Goal: Browse casually: Explore the website without a specific task or goal

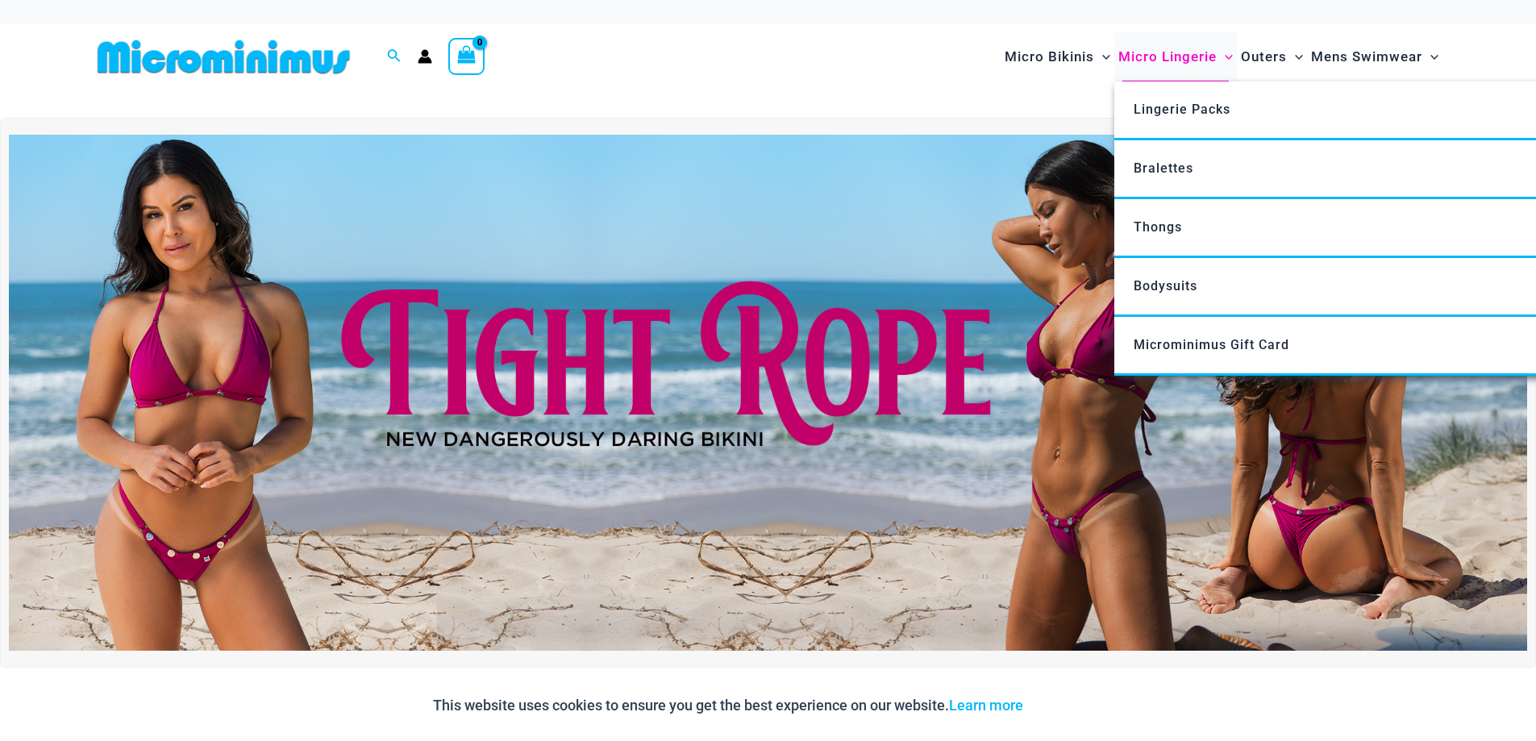
click at [1177, 55] on span "Micro Lingerie" at bounding box center [1167, 56] width 98 height 41
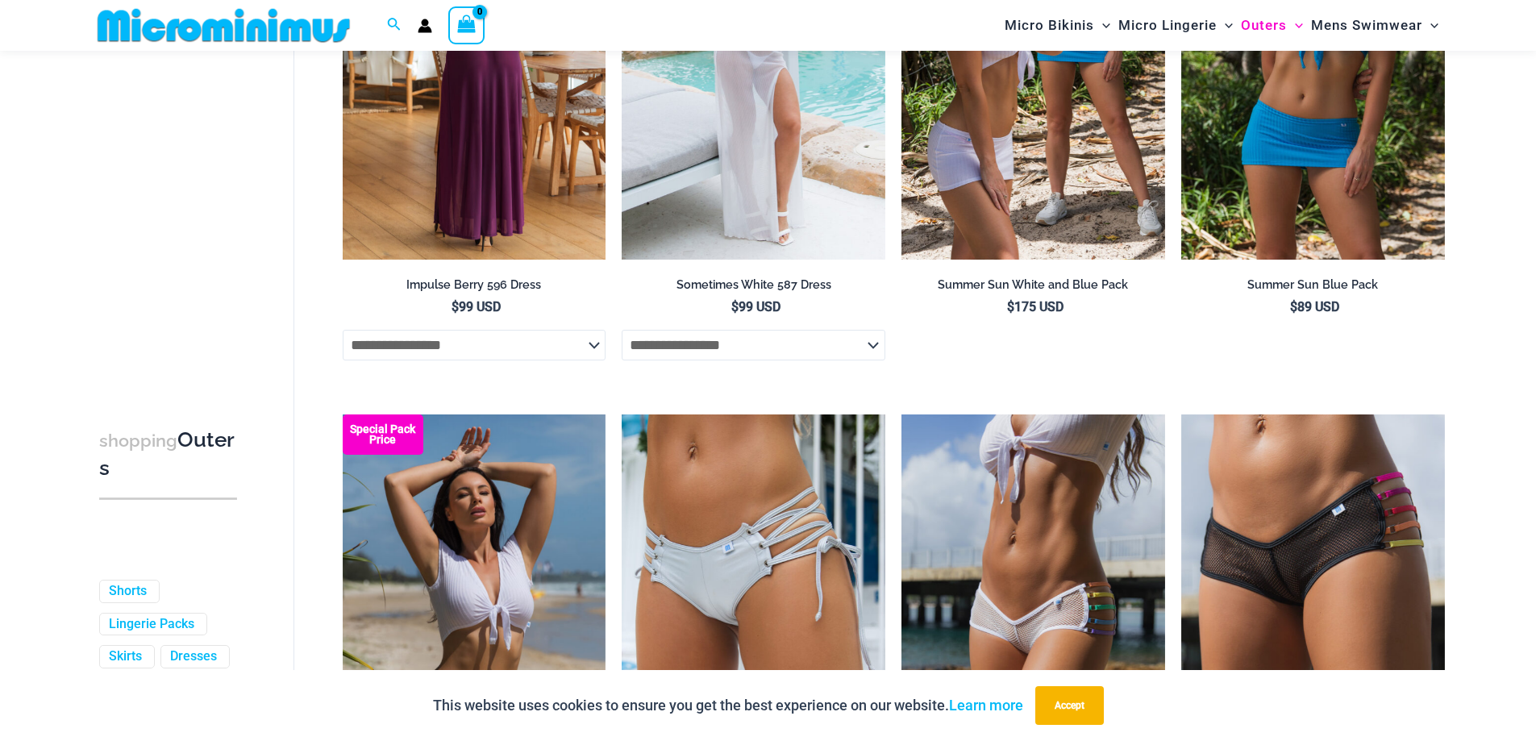
scroll to position [4097, 0]
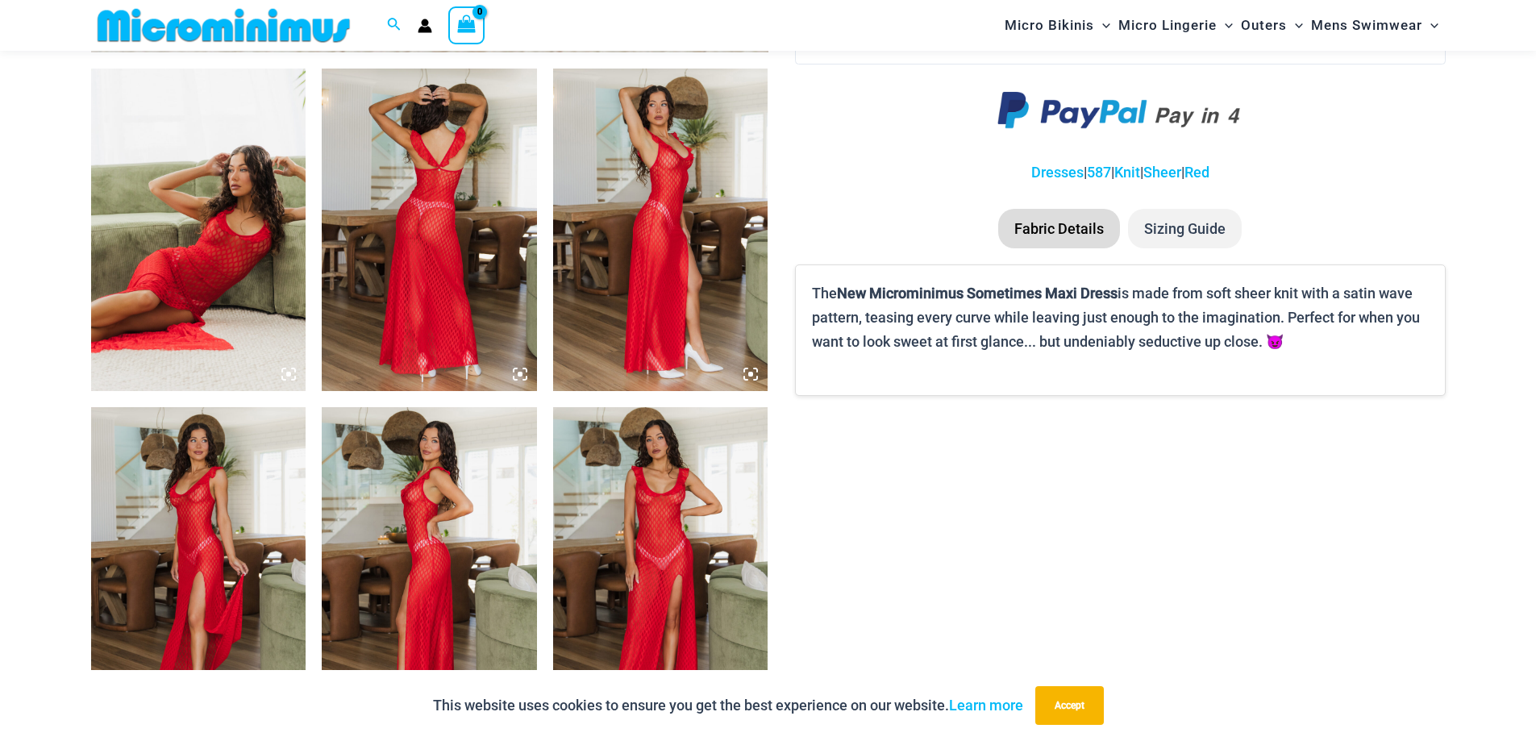
scroll to position [1275, 0]
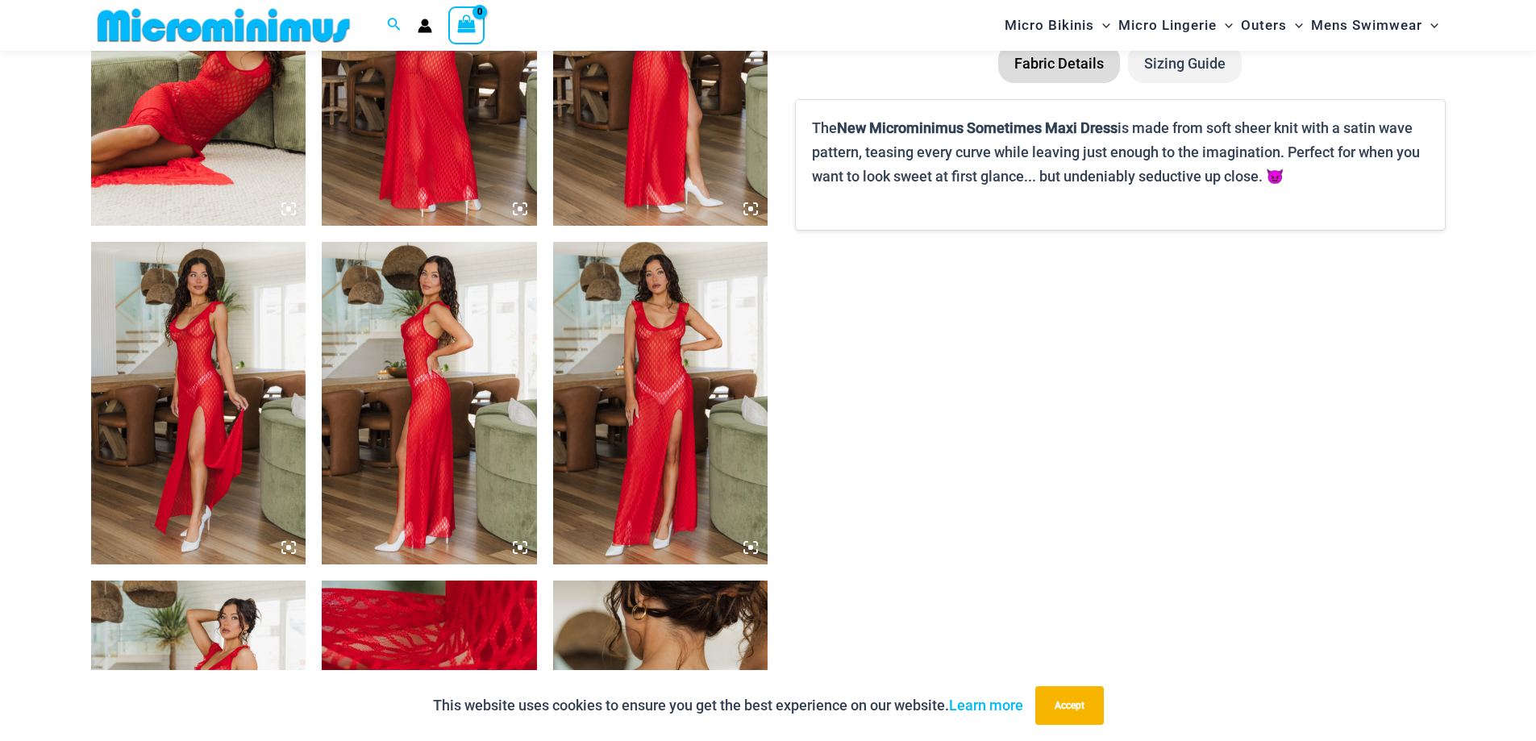
click at [656, 365] on img at bounding box center [660, 403] width 215 height 322
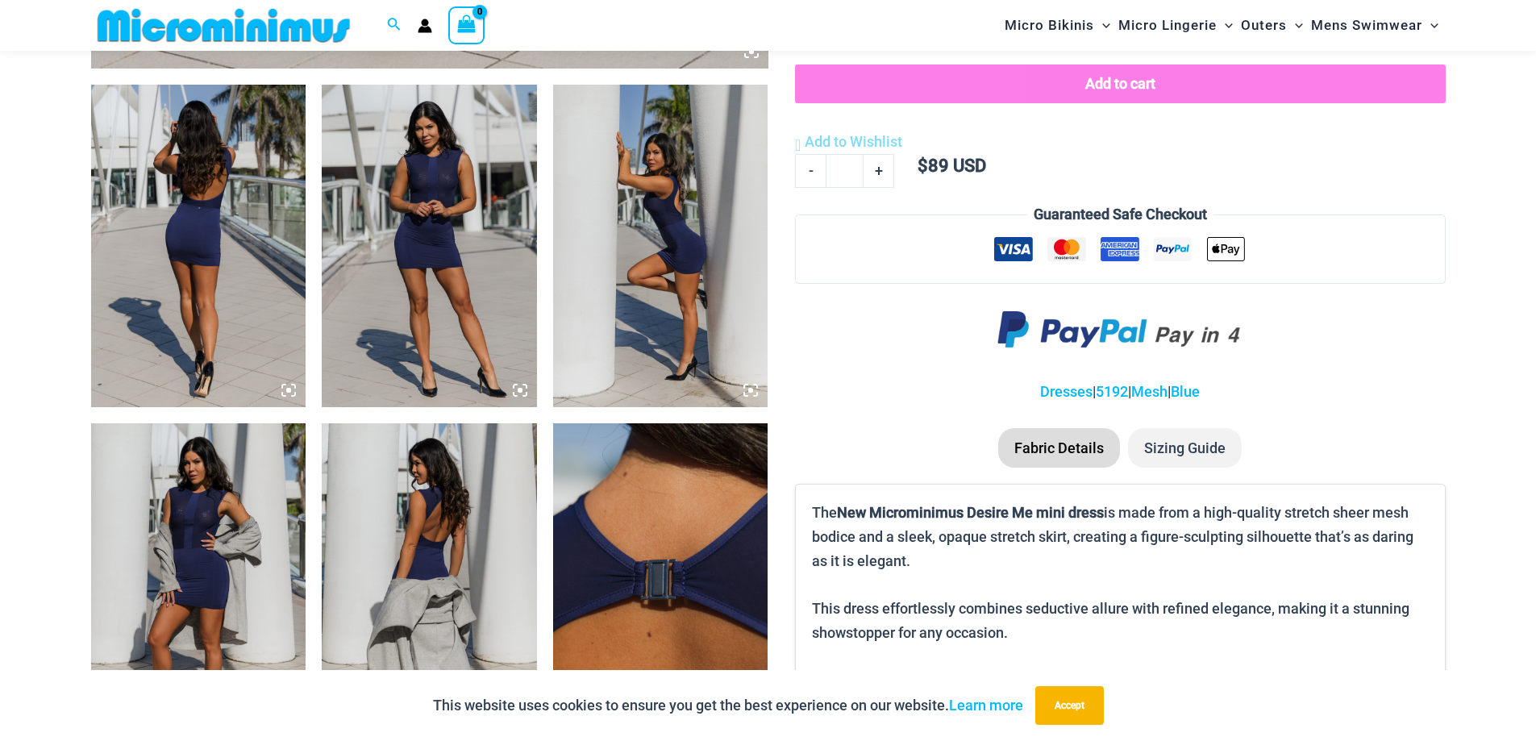
scroll to position [953, 0]
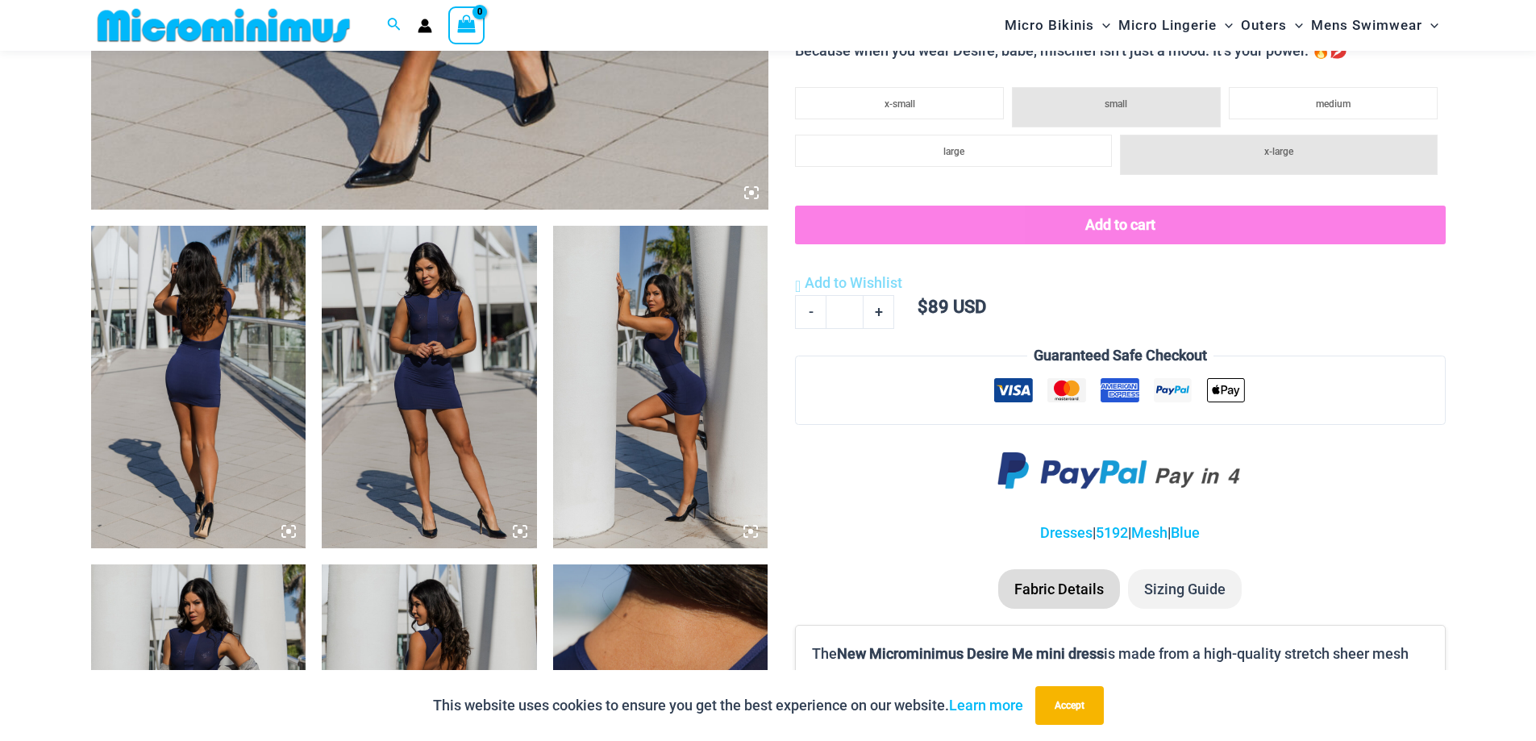
click at [709, 389] on img at bounding box center [660, 387] width 215 height 322
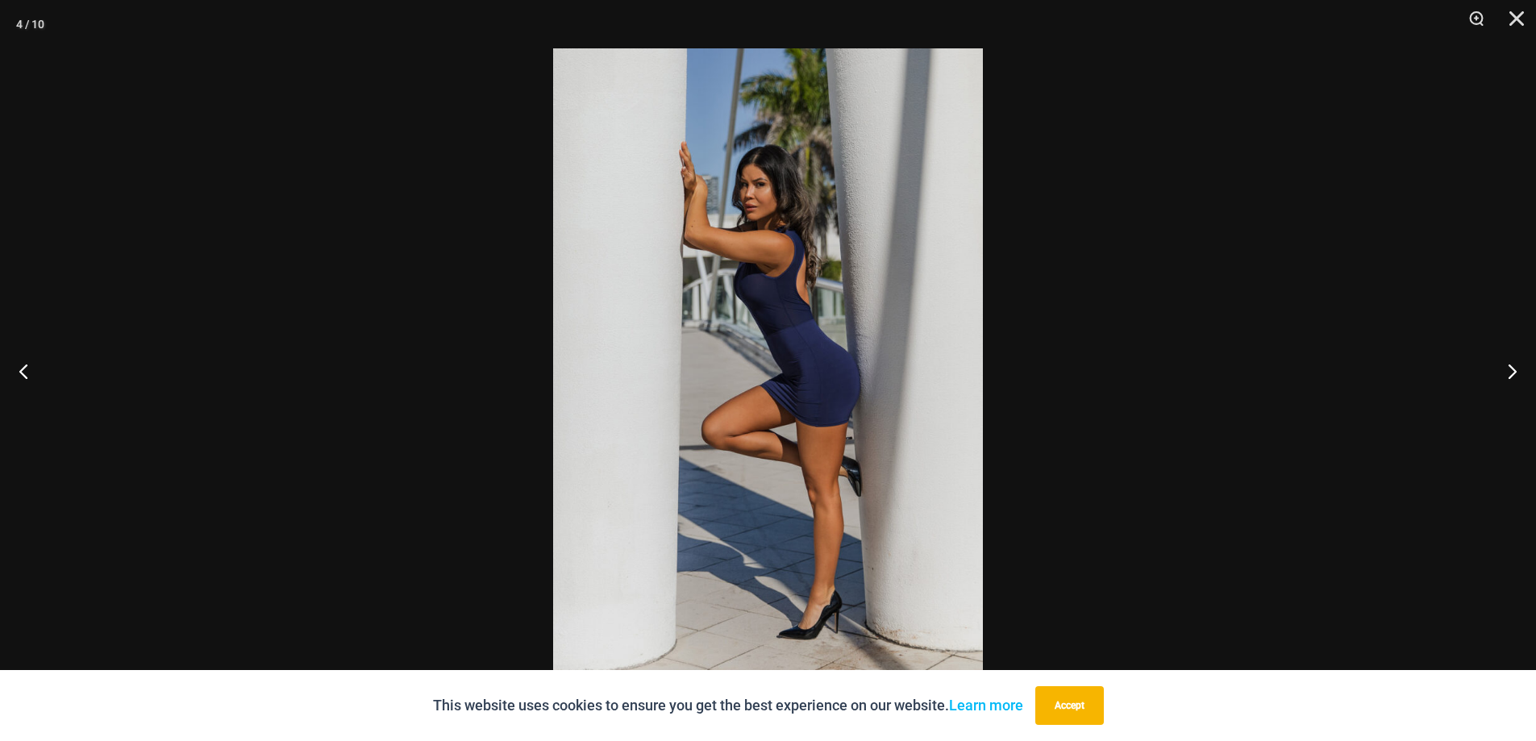
click at [742, 379] on img at bounding box center [768, 370] width 430 height 644
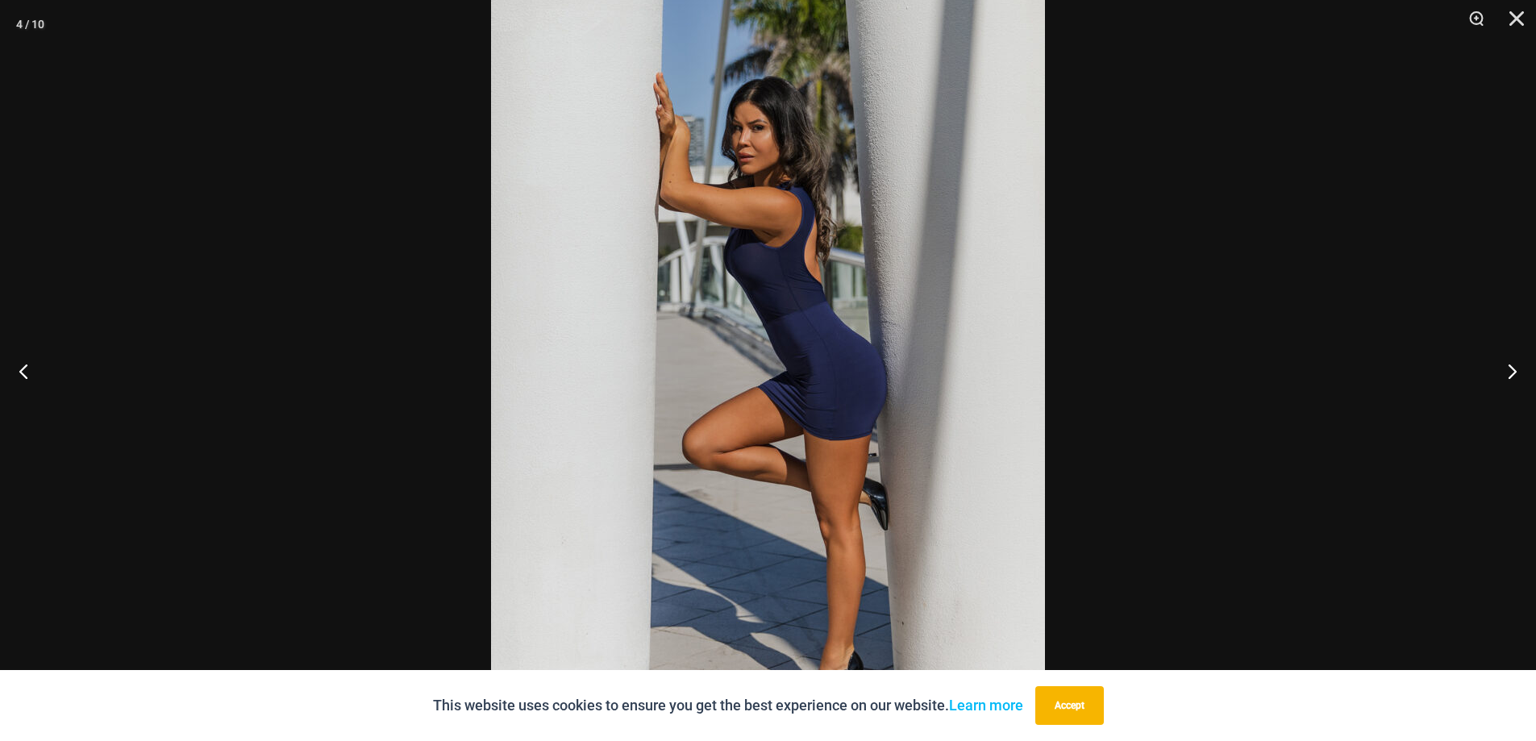
click at [1189, 375] on div at bounding box center [768, 370] width 1536 height 741
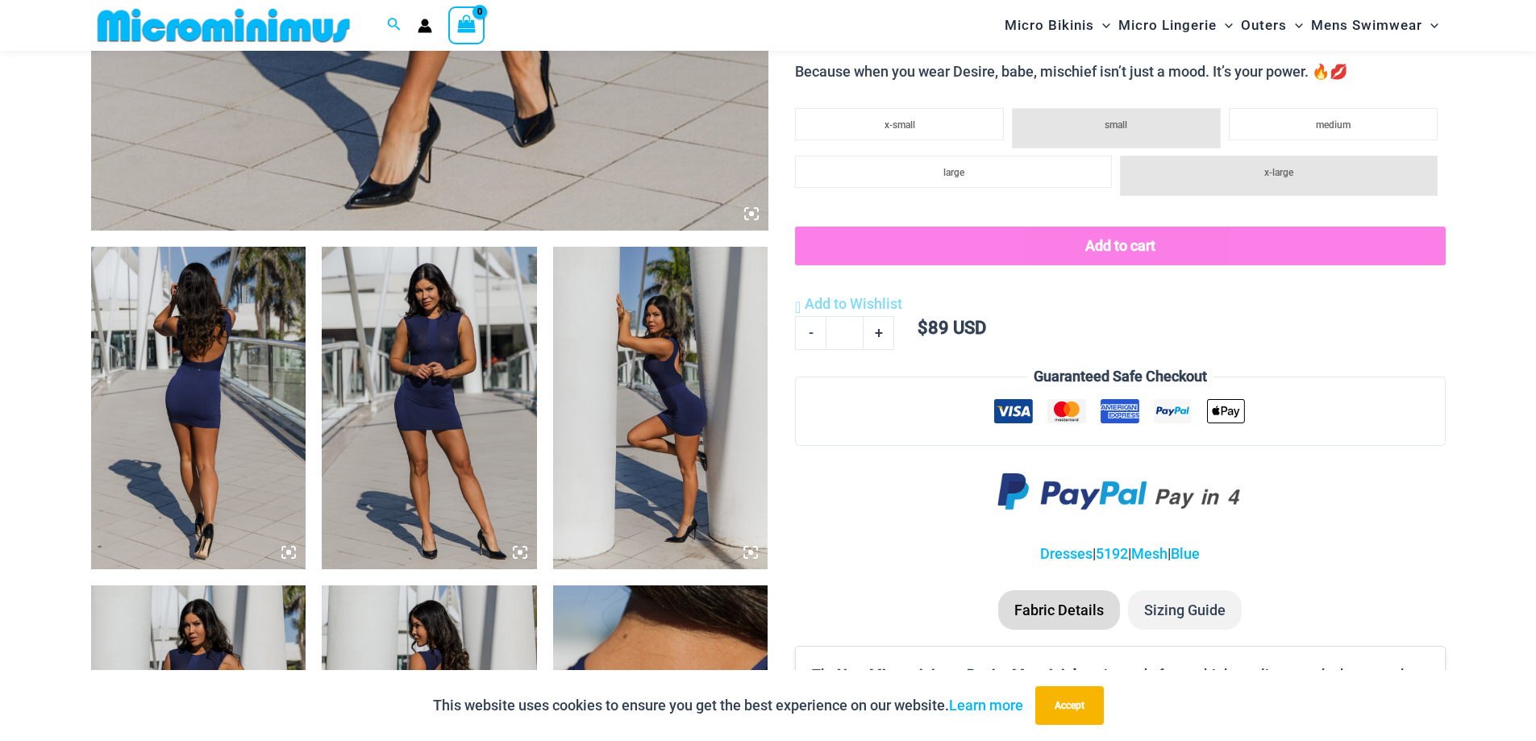
scroll to position [711, 0]
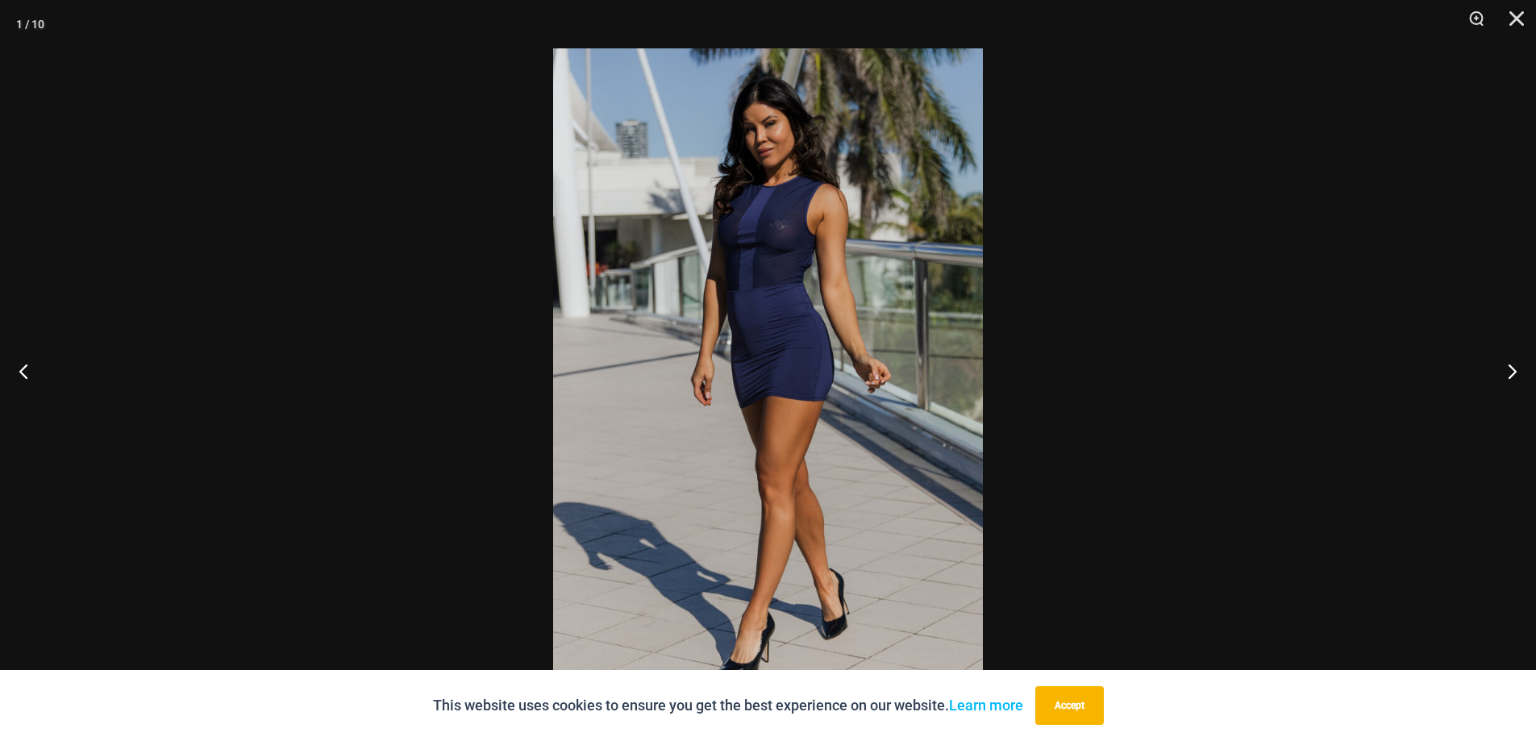
click at [804, 357] on img at bounding box center [768, 370] width 430 height 644
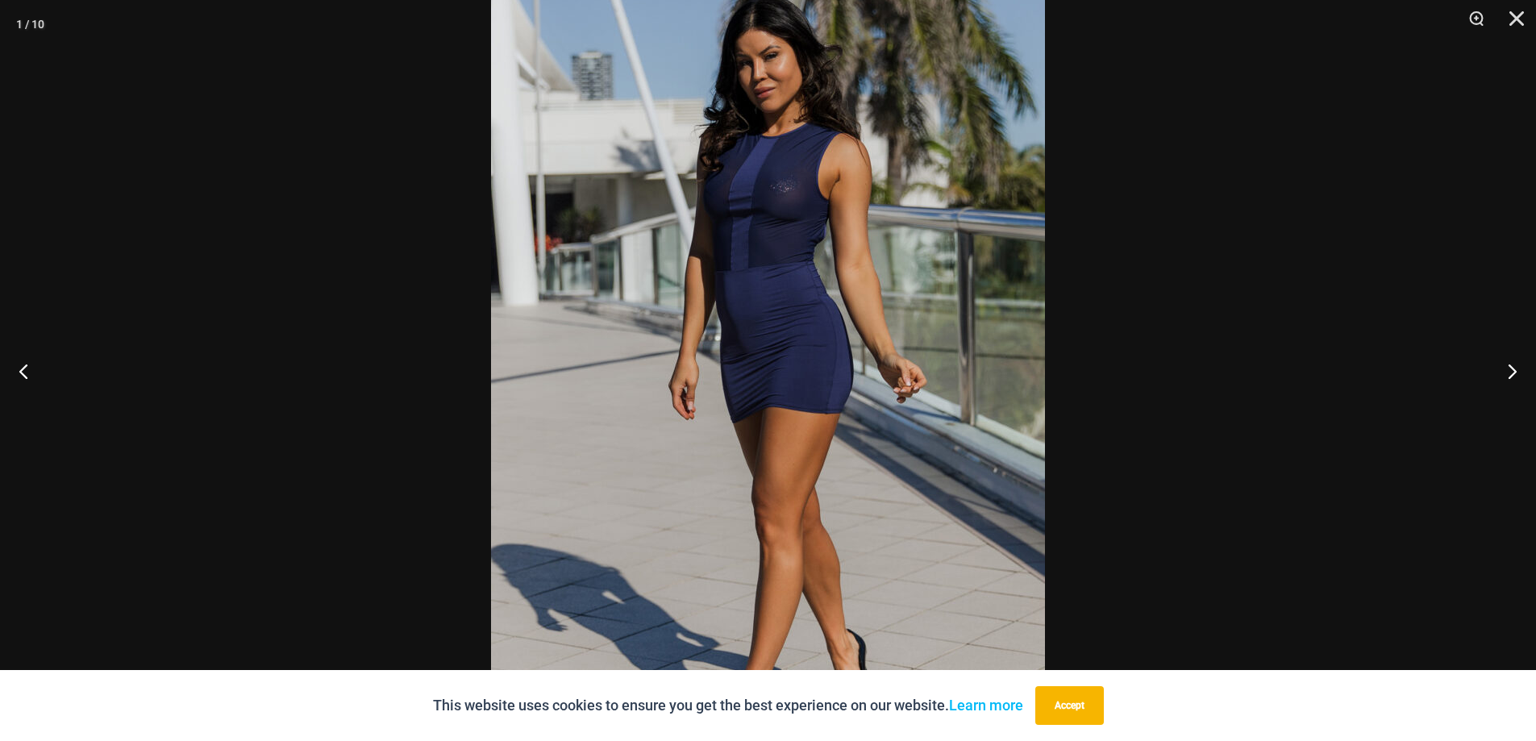
click at [1117, 368] on div at bounding box center [768, 370] width 1536 height 741
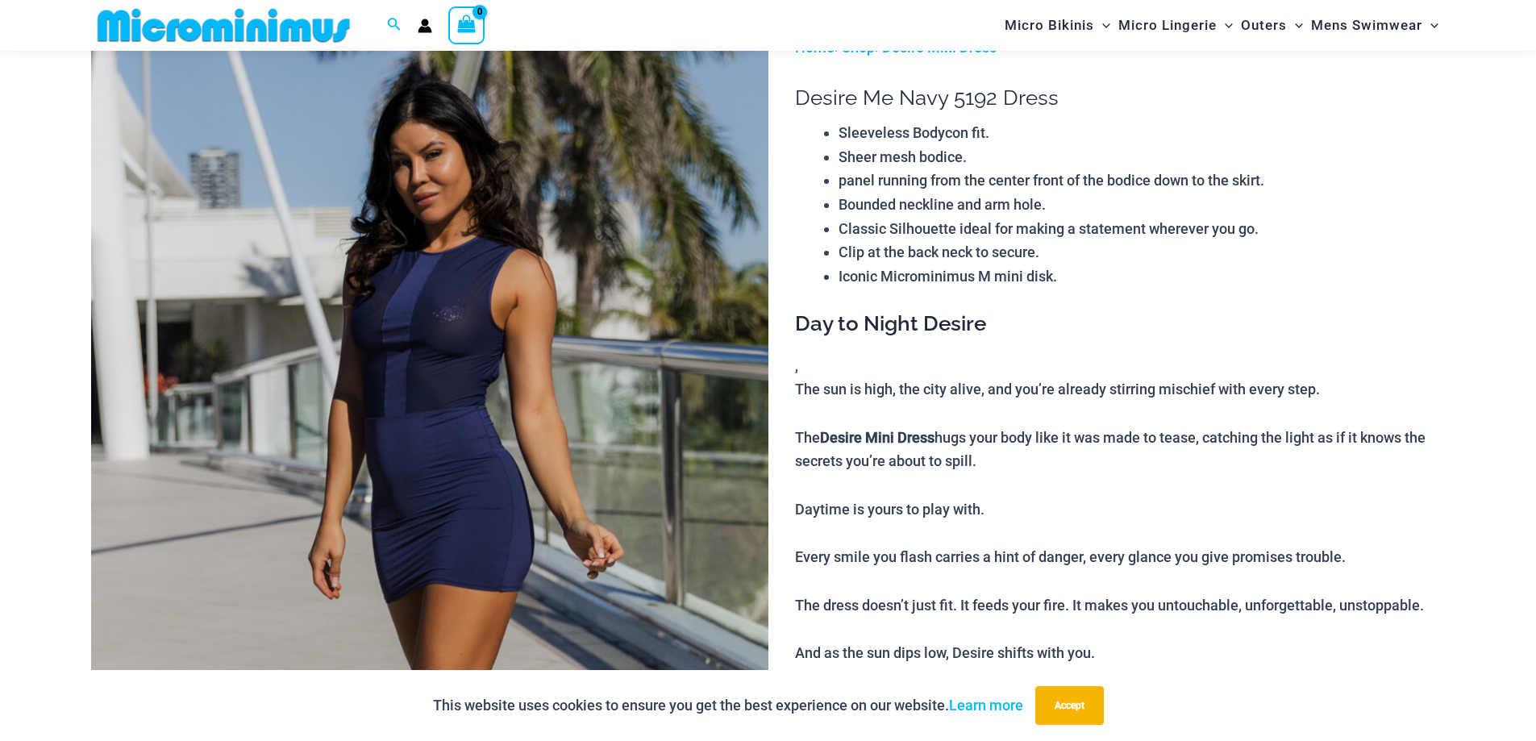
scroll to position [66, 0]
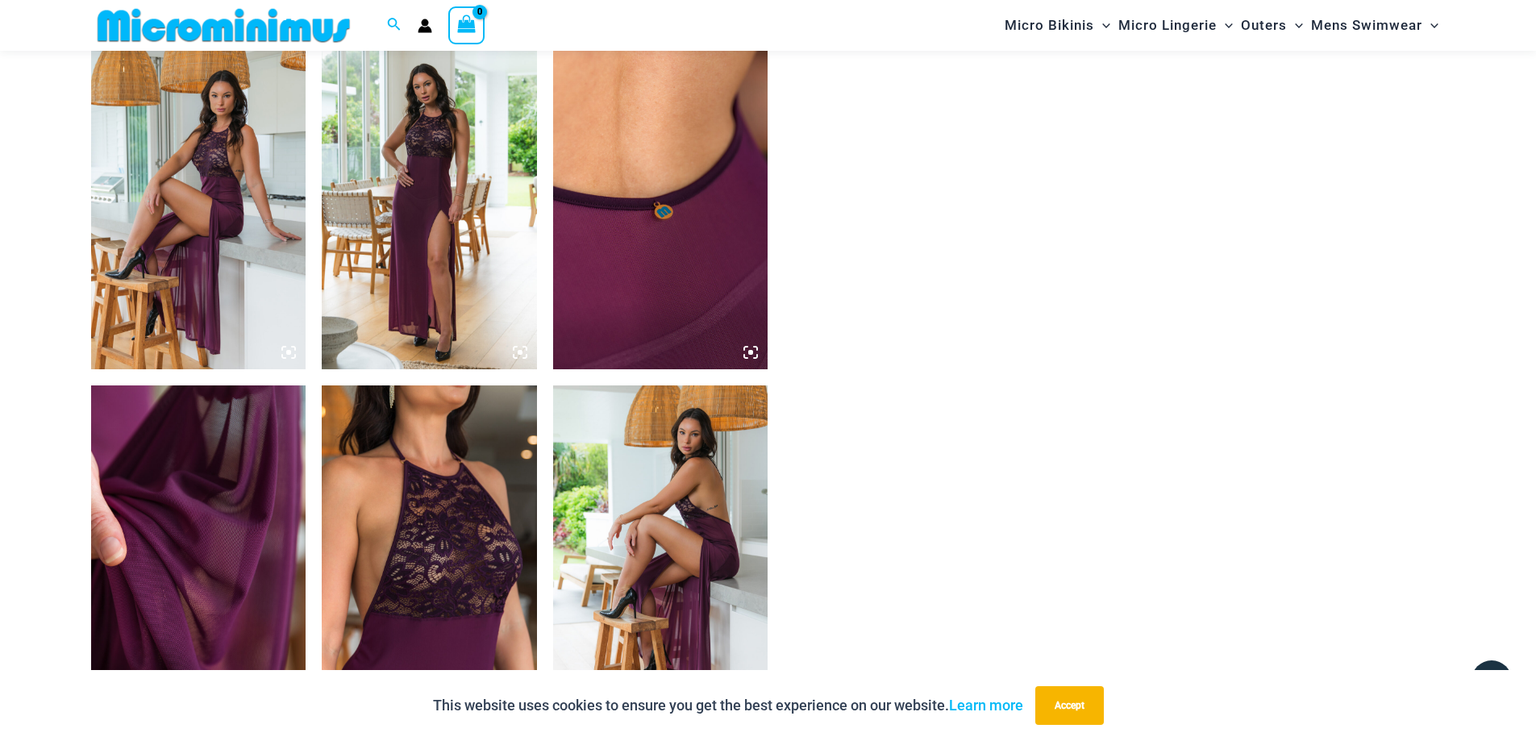
scroll to position [1612, 0]
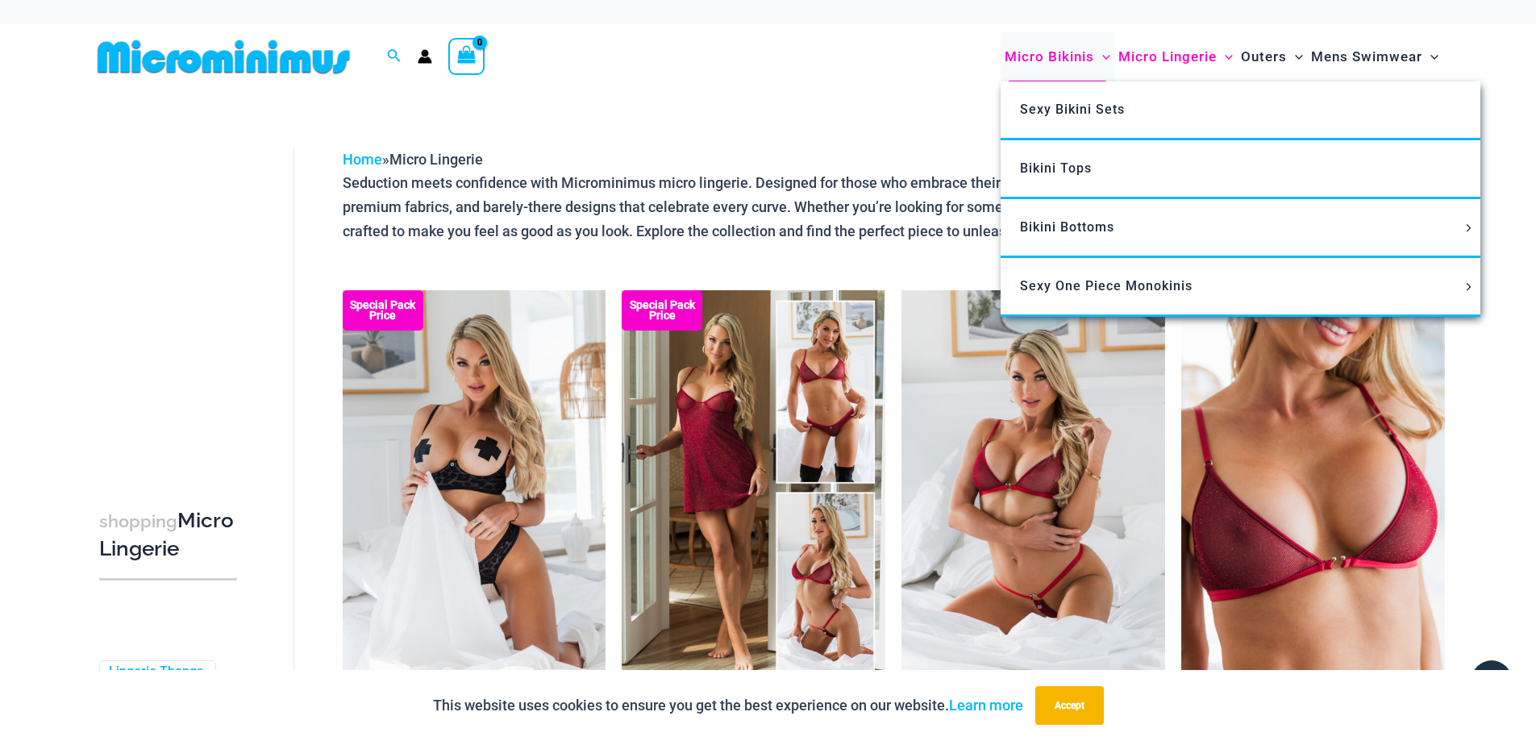
click at [1072, 63] on span "Micro Bikinis" at bounding box center [1048, 56] width 89 height 41
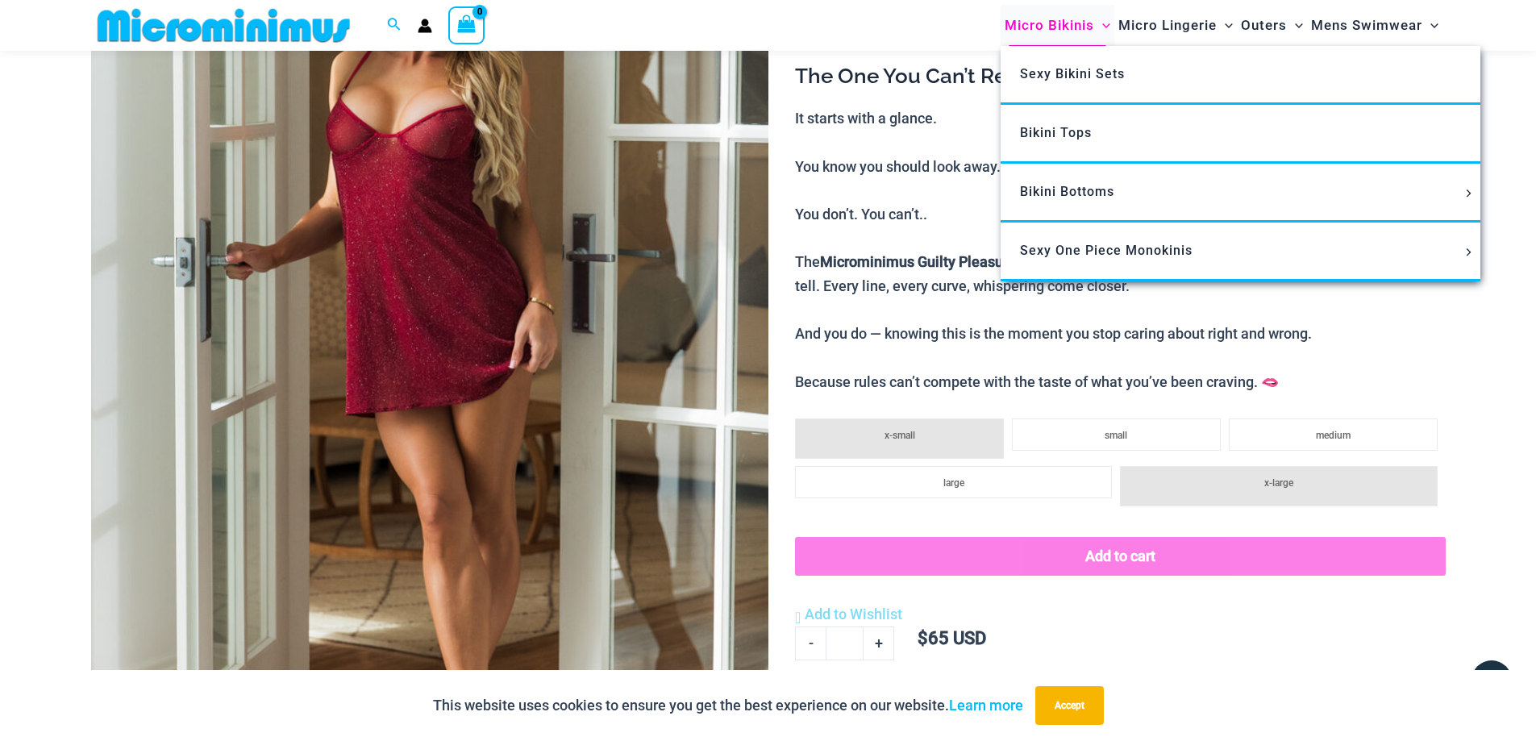
scroll to position [308, 0]
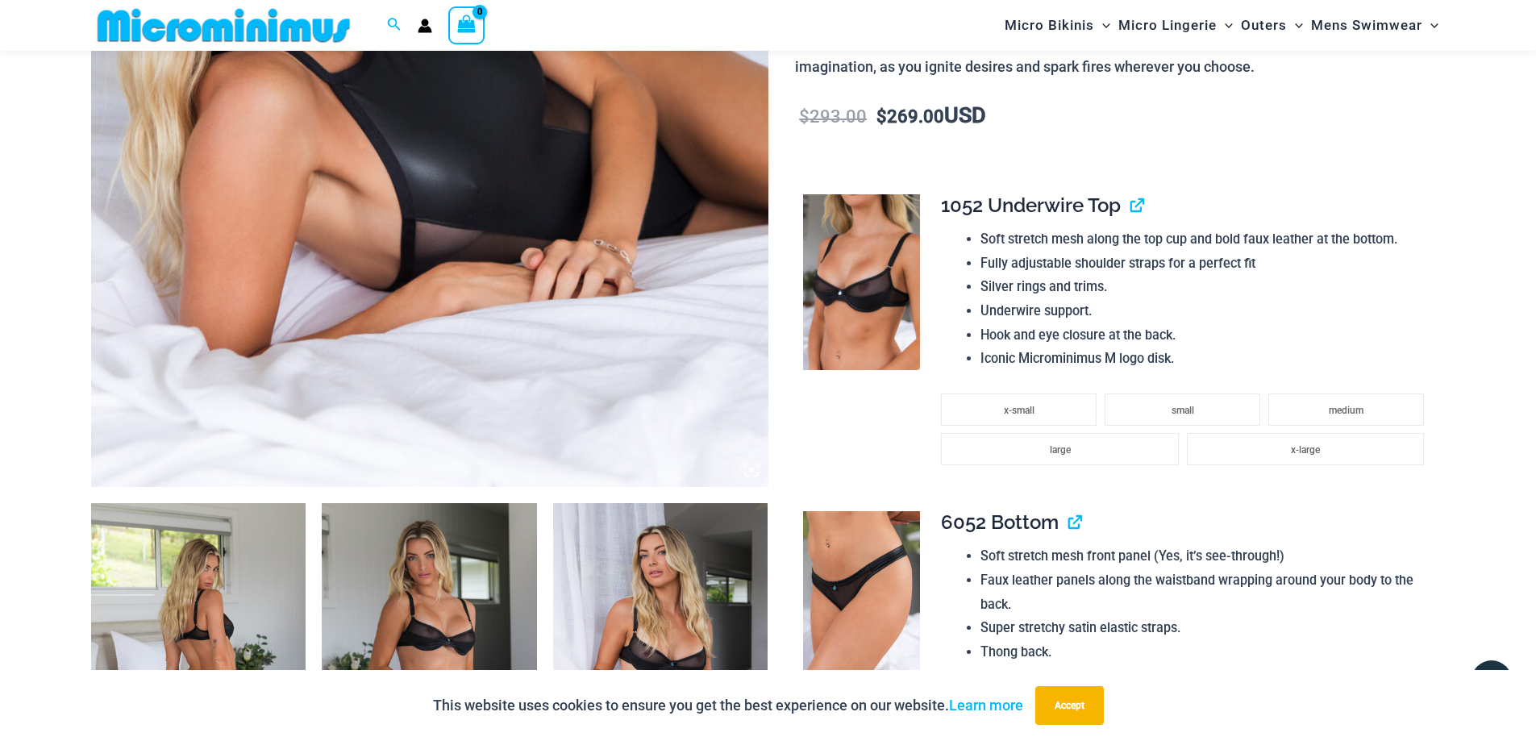
scroll to position [227, 0]
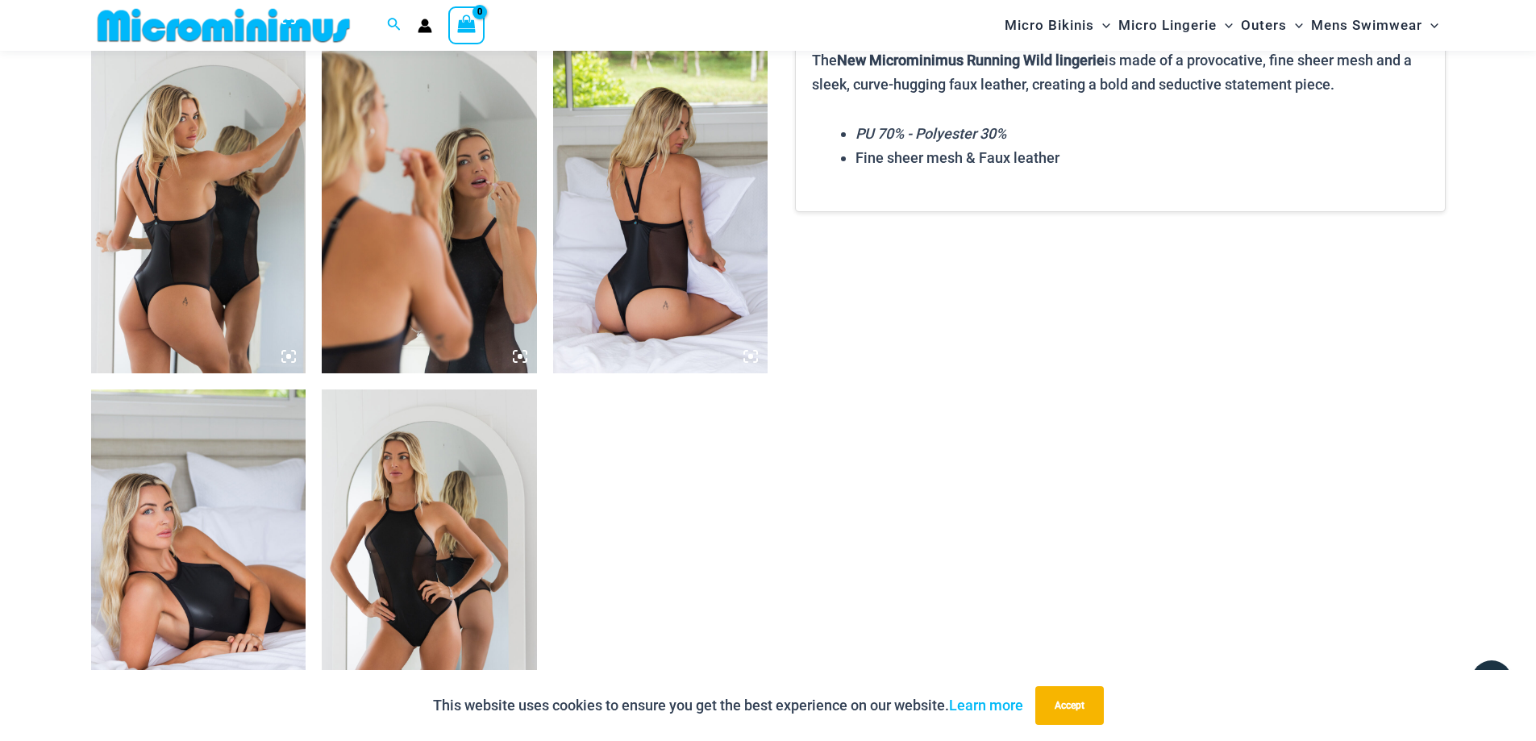
scroll to position [1355, 0]
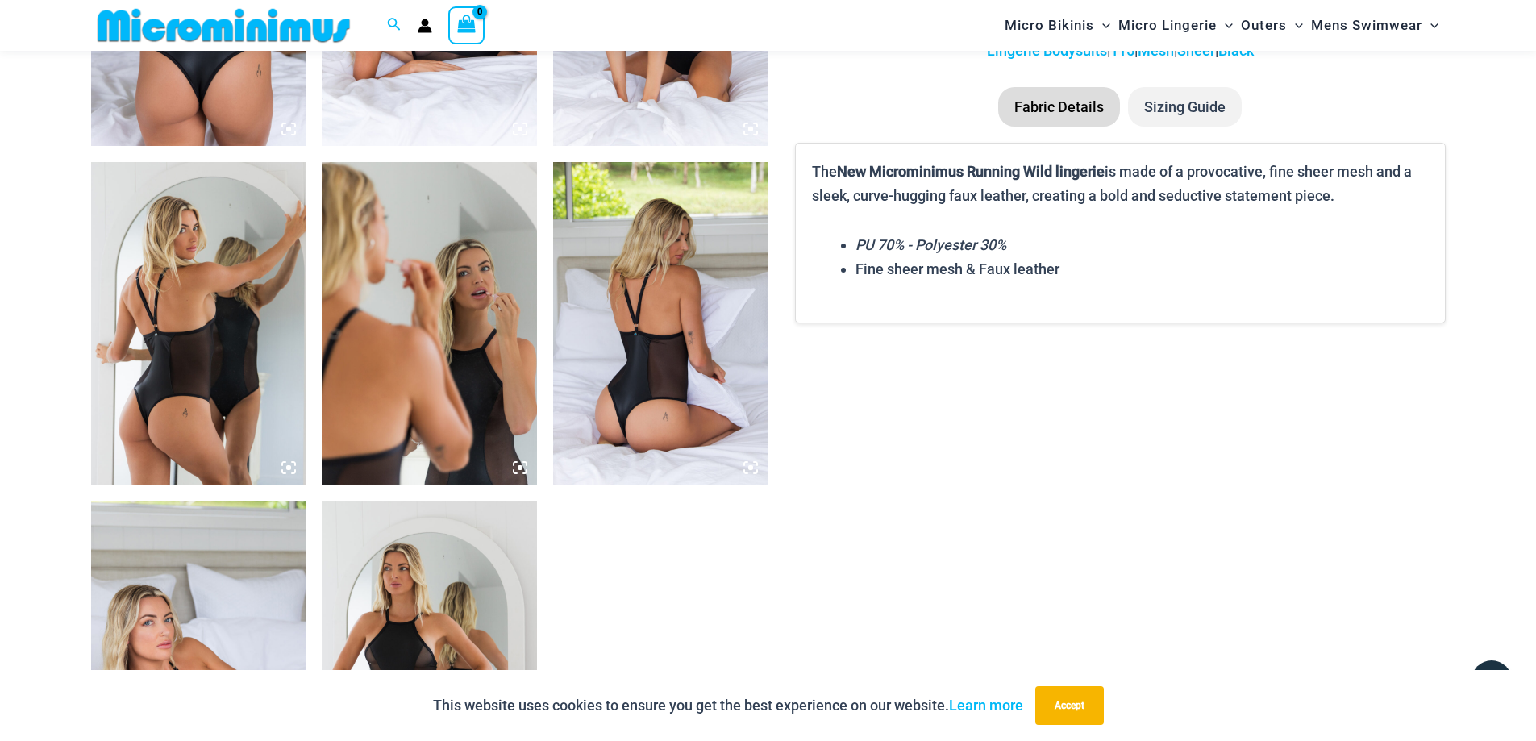
click at [210, 373] on img at bounding box center [198, 323] width 215 height 322
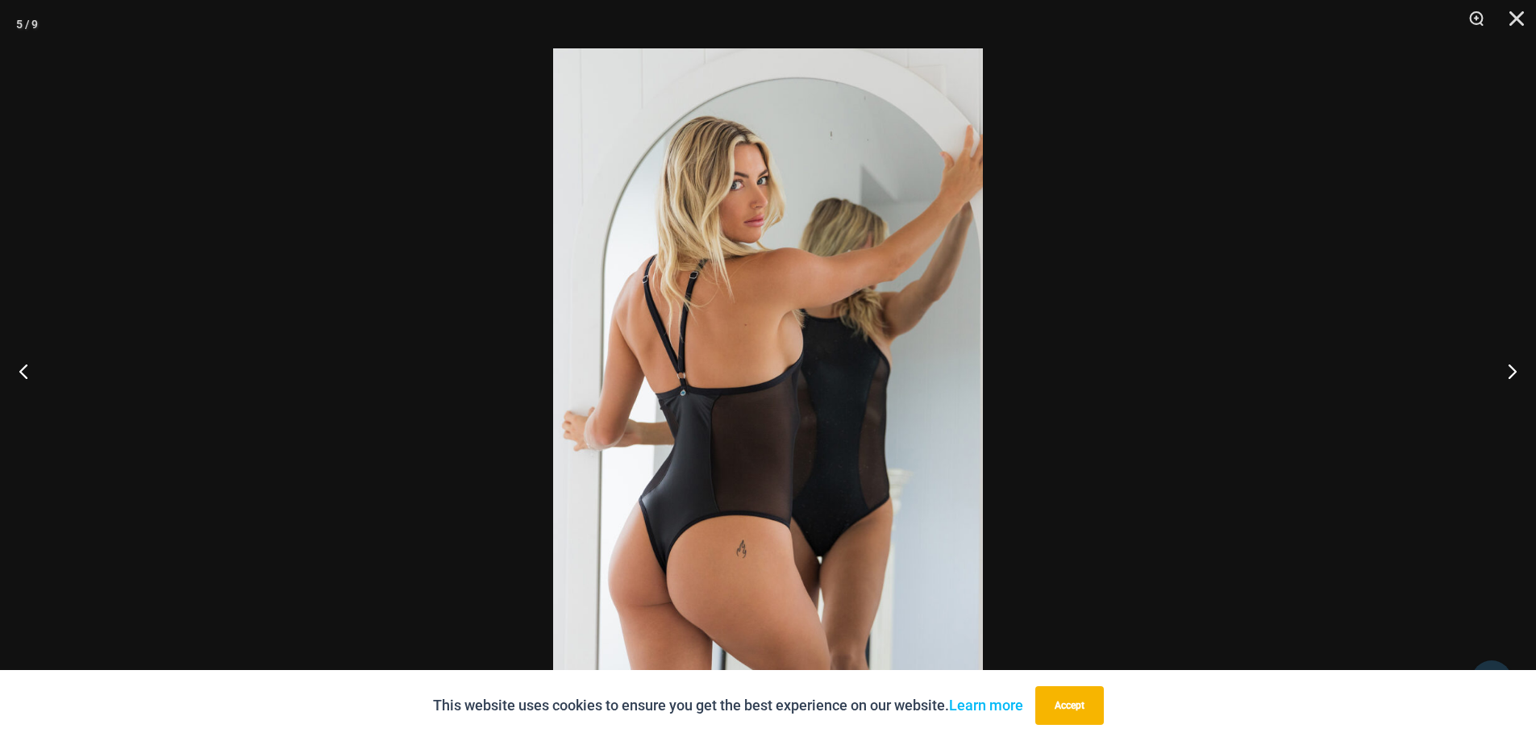
click at [1104, 409] on div at bounding box center [768, 370] width 1536 height 741
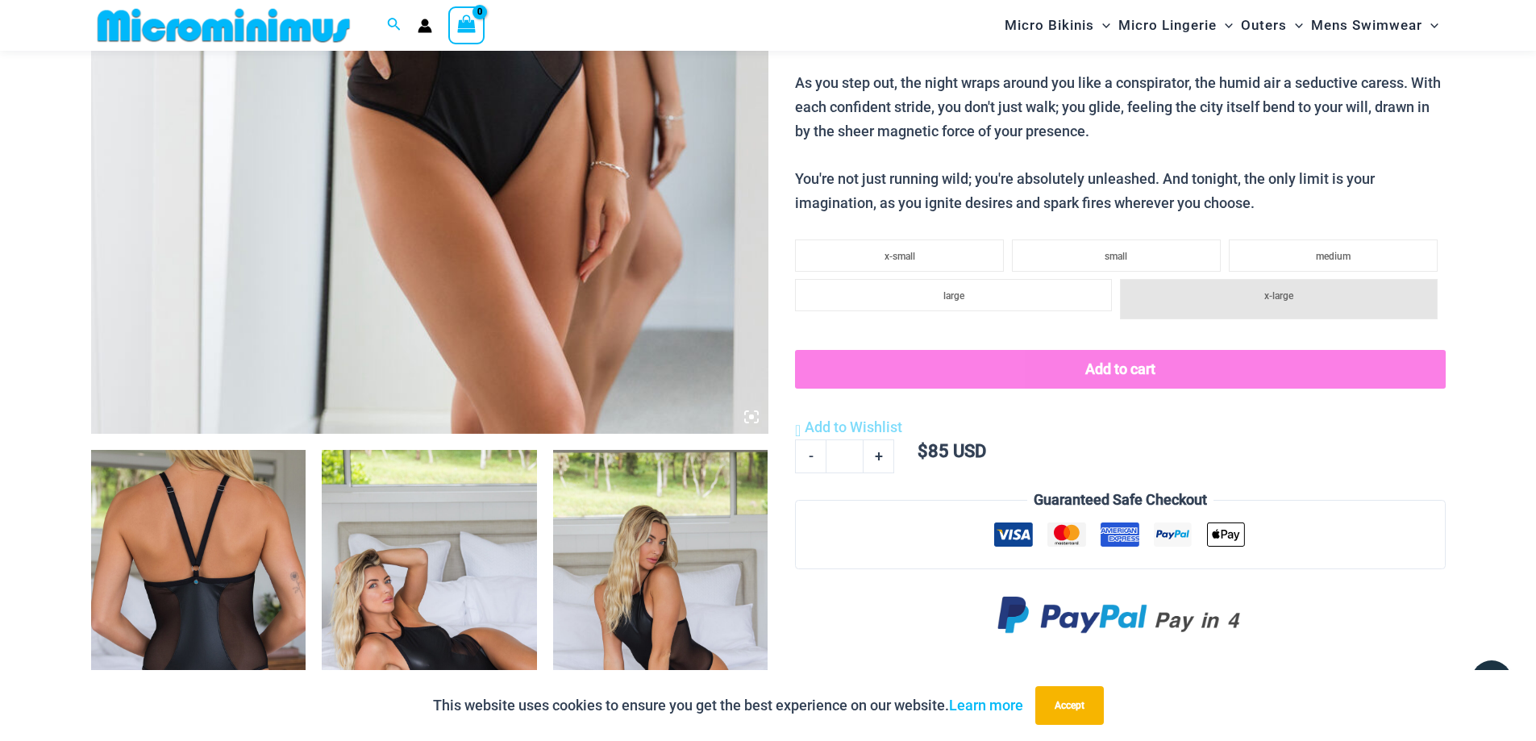
scroll to position [871, 0]
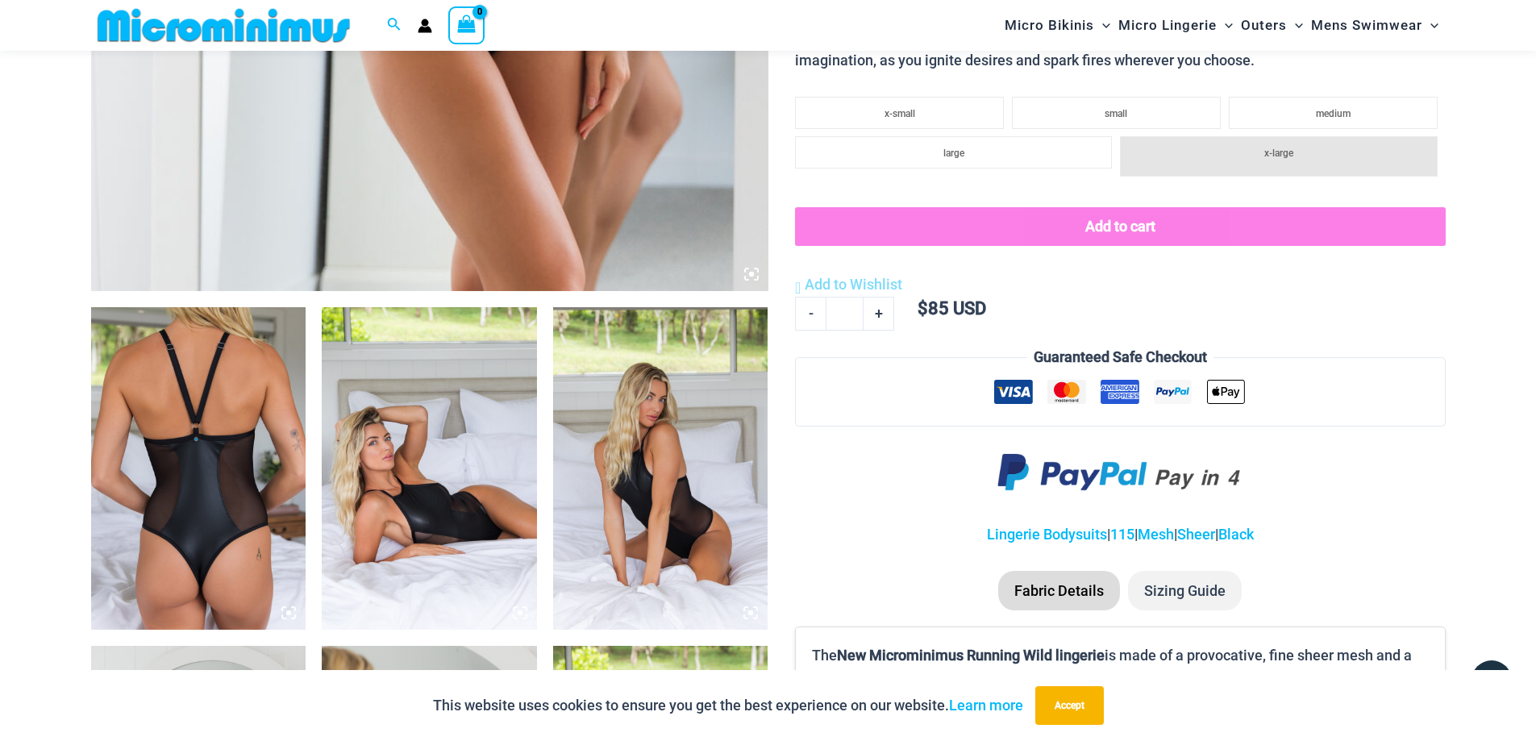
click at [173, 494] on img at bounding box center [198, 468] width 215 height 322
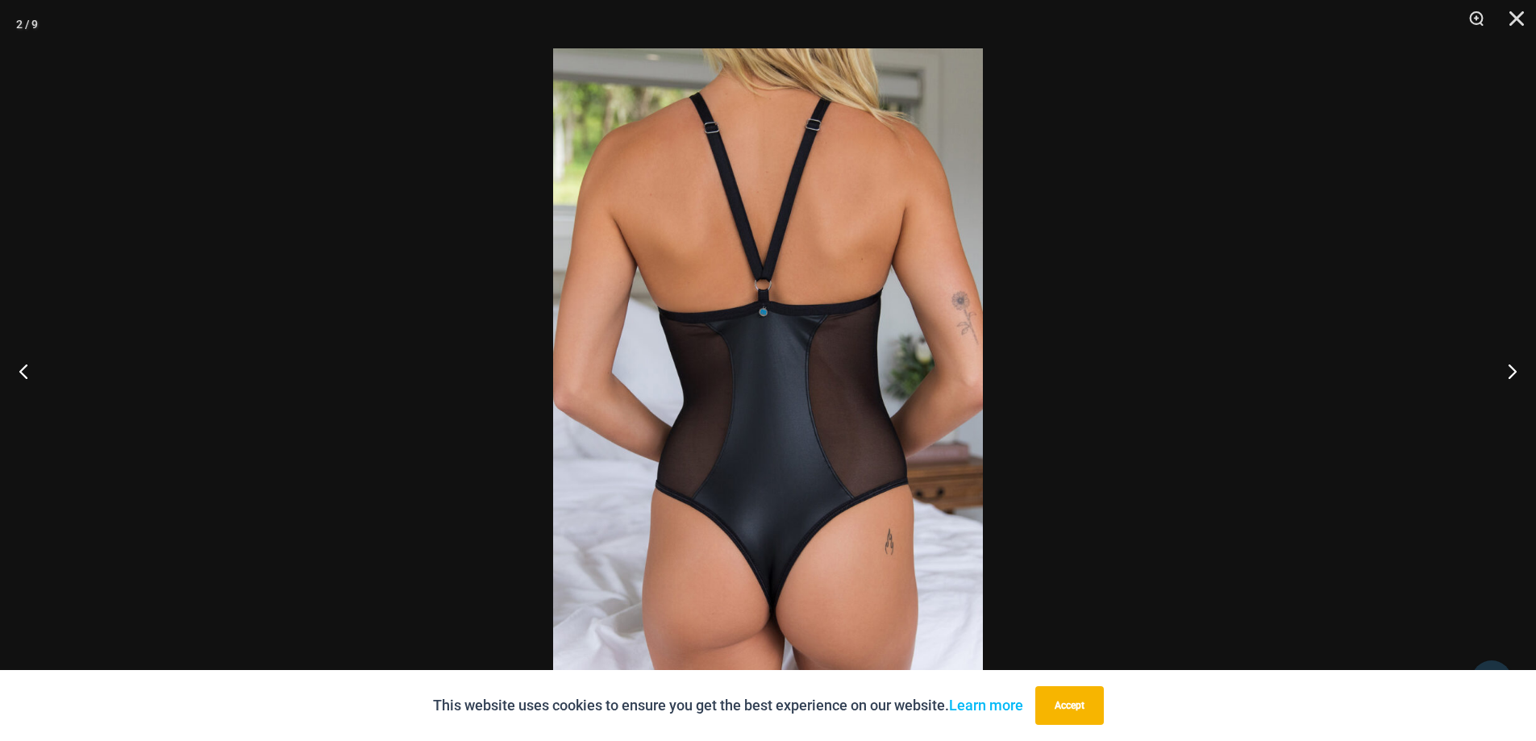
click at [1097, 452] on div at bounding box center [768, 370] width 1536 height 741
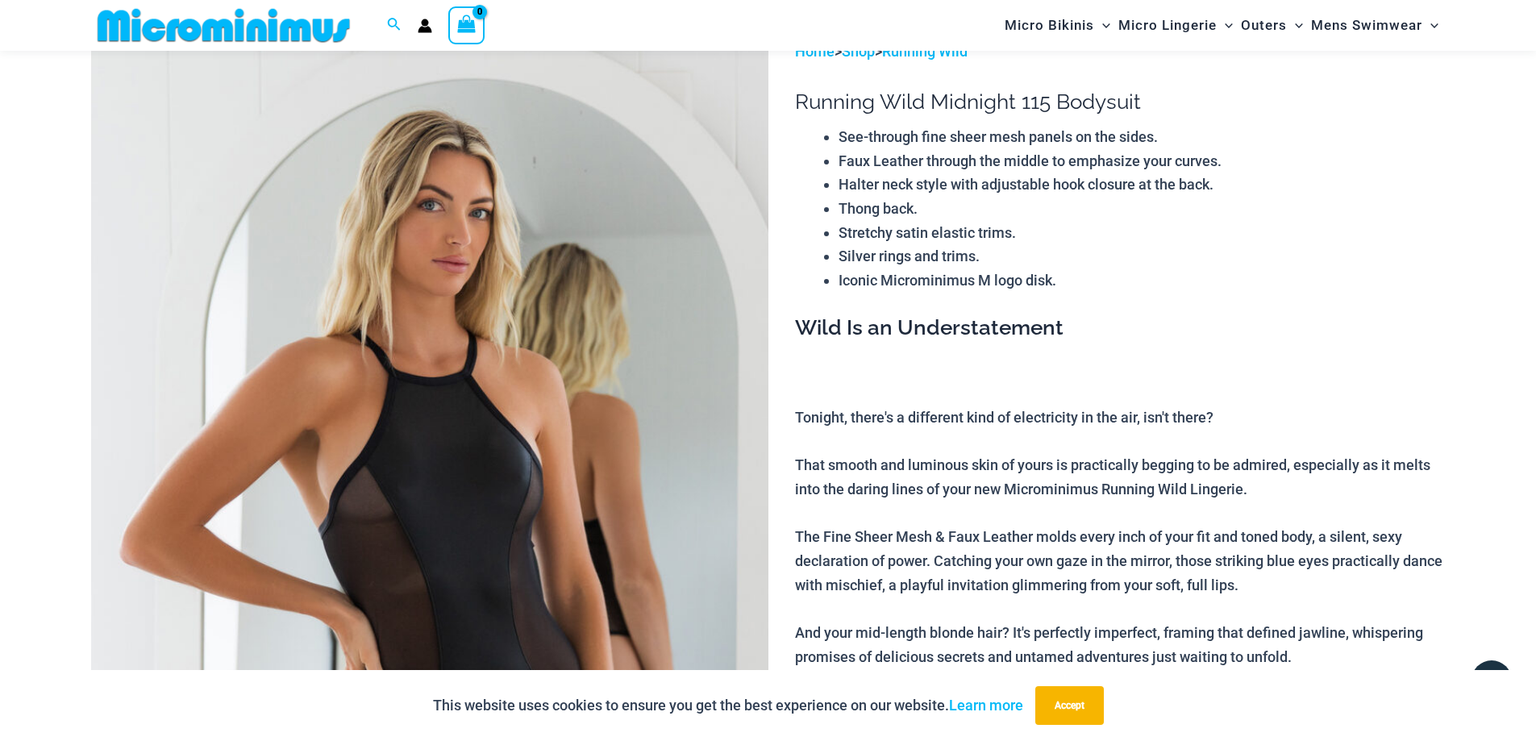
scroll to position [0, 0]
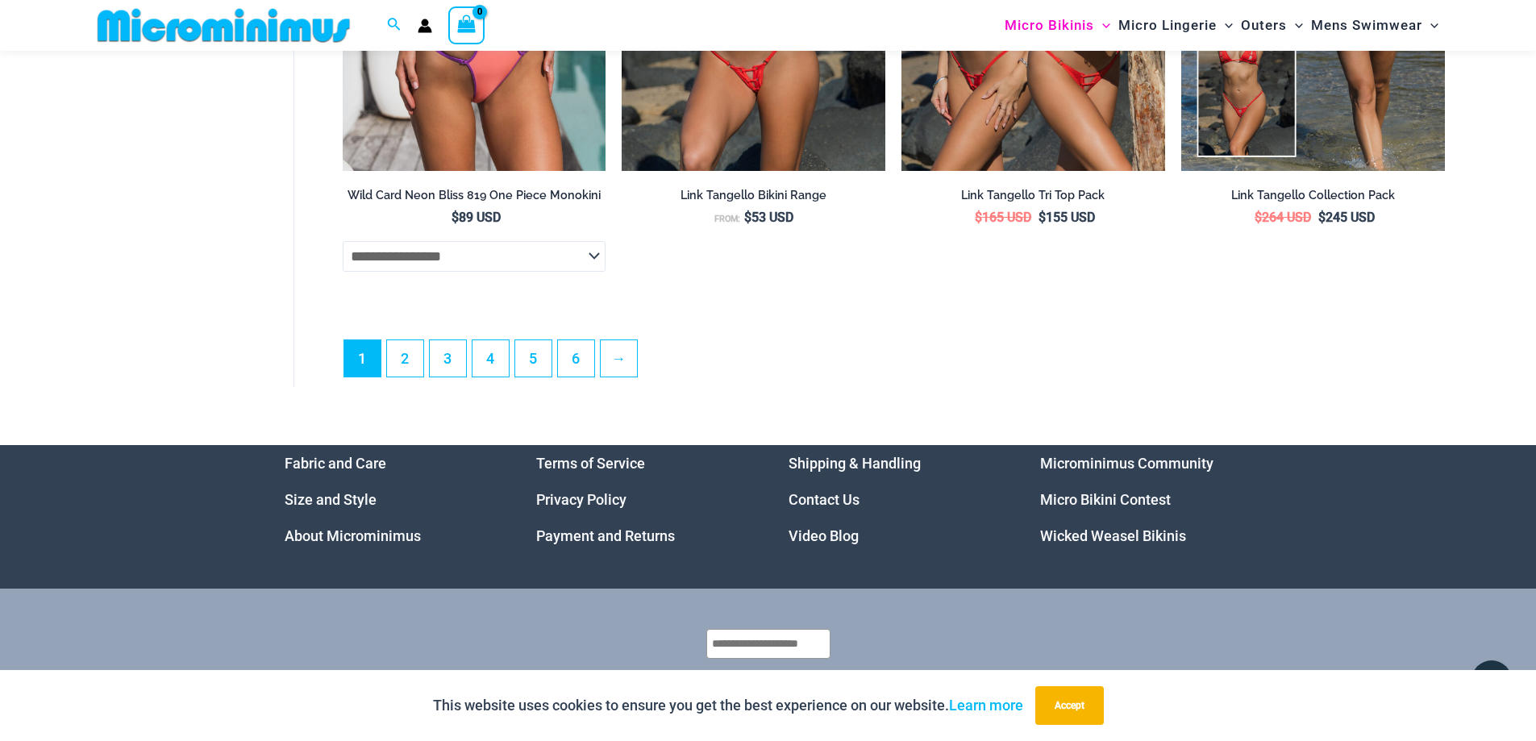
scroll to position [4662, 0]
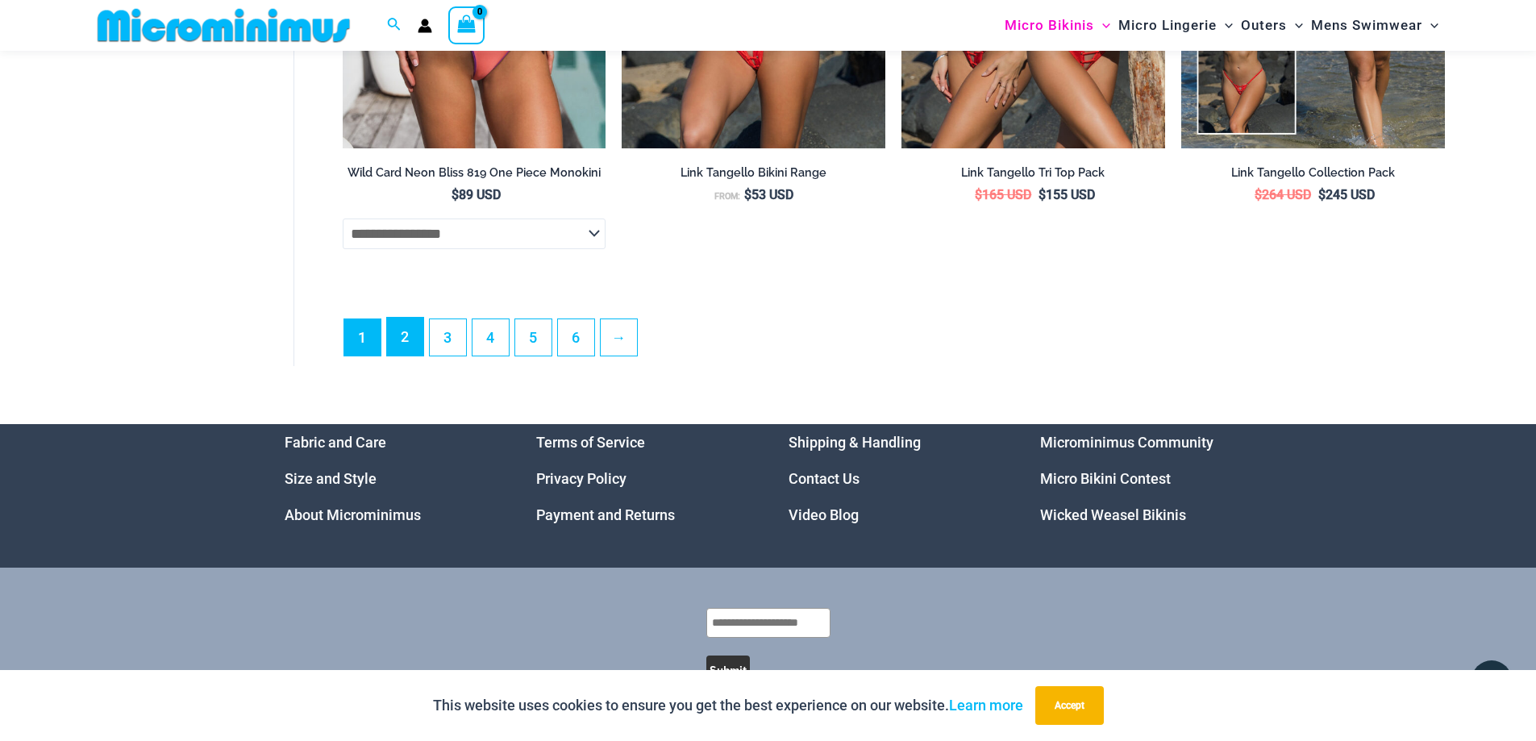
click at [412, 355] on link "2" at bounding box center [405, 337] width 36 height 38
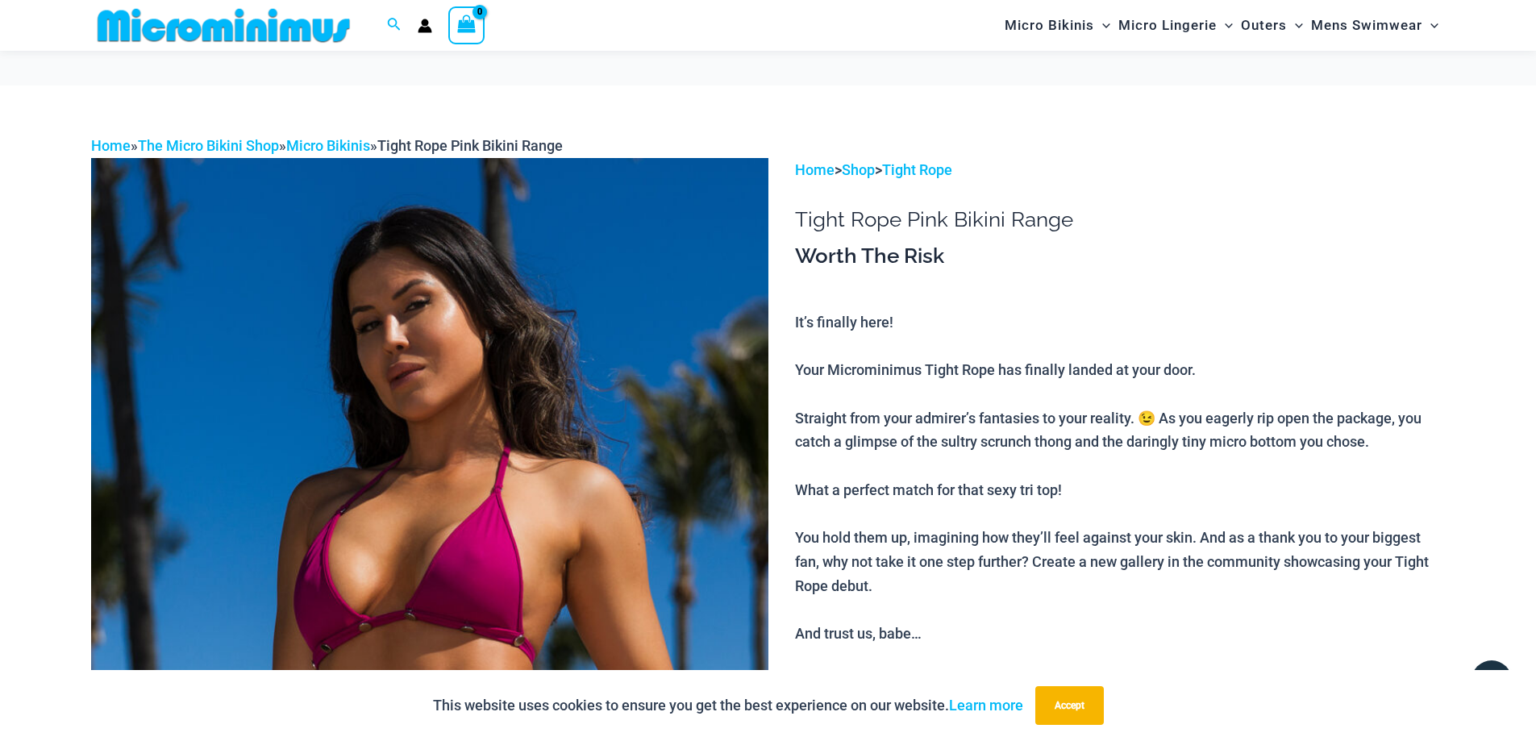
scroll to position [389, 0]
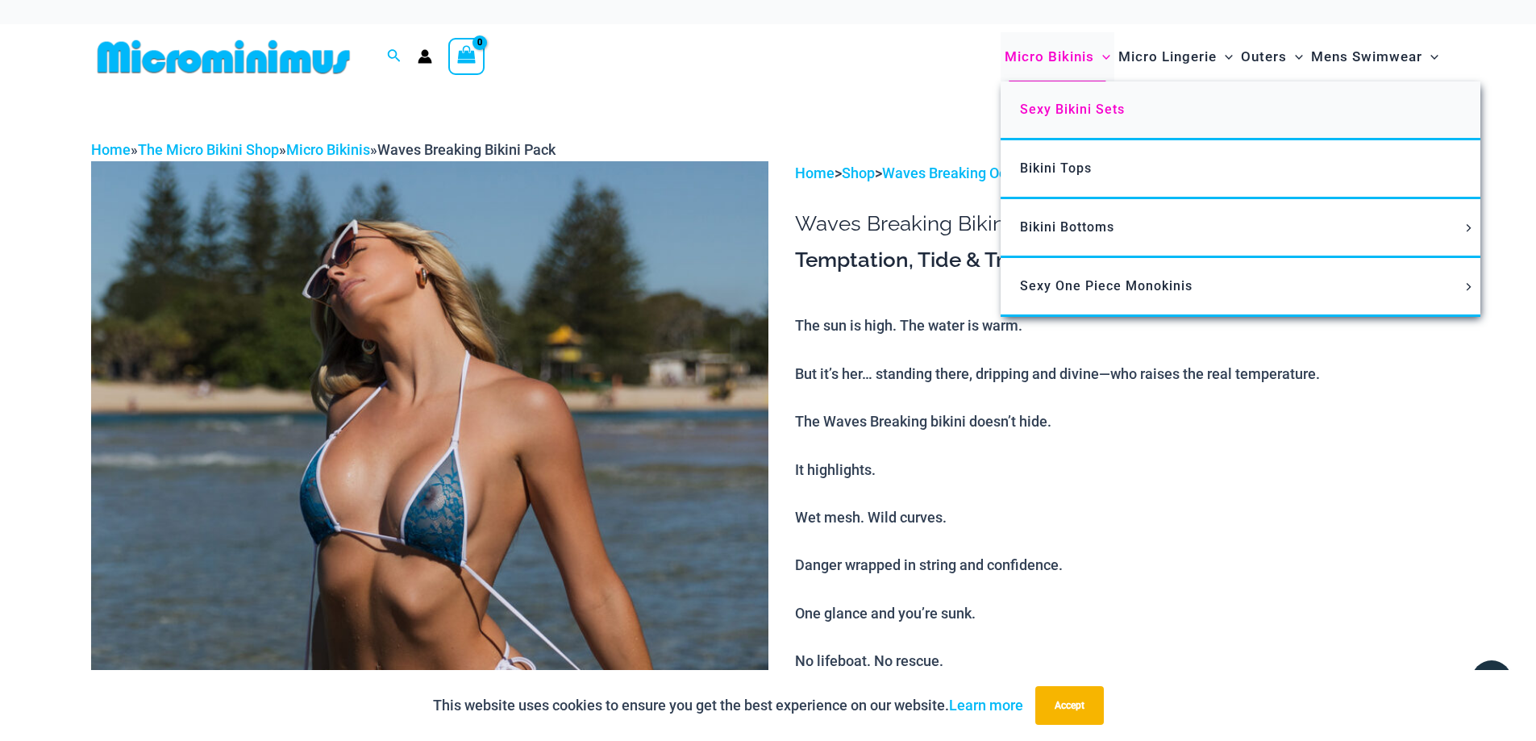
scroll to position [227, 0]
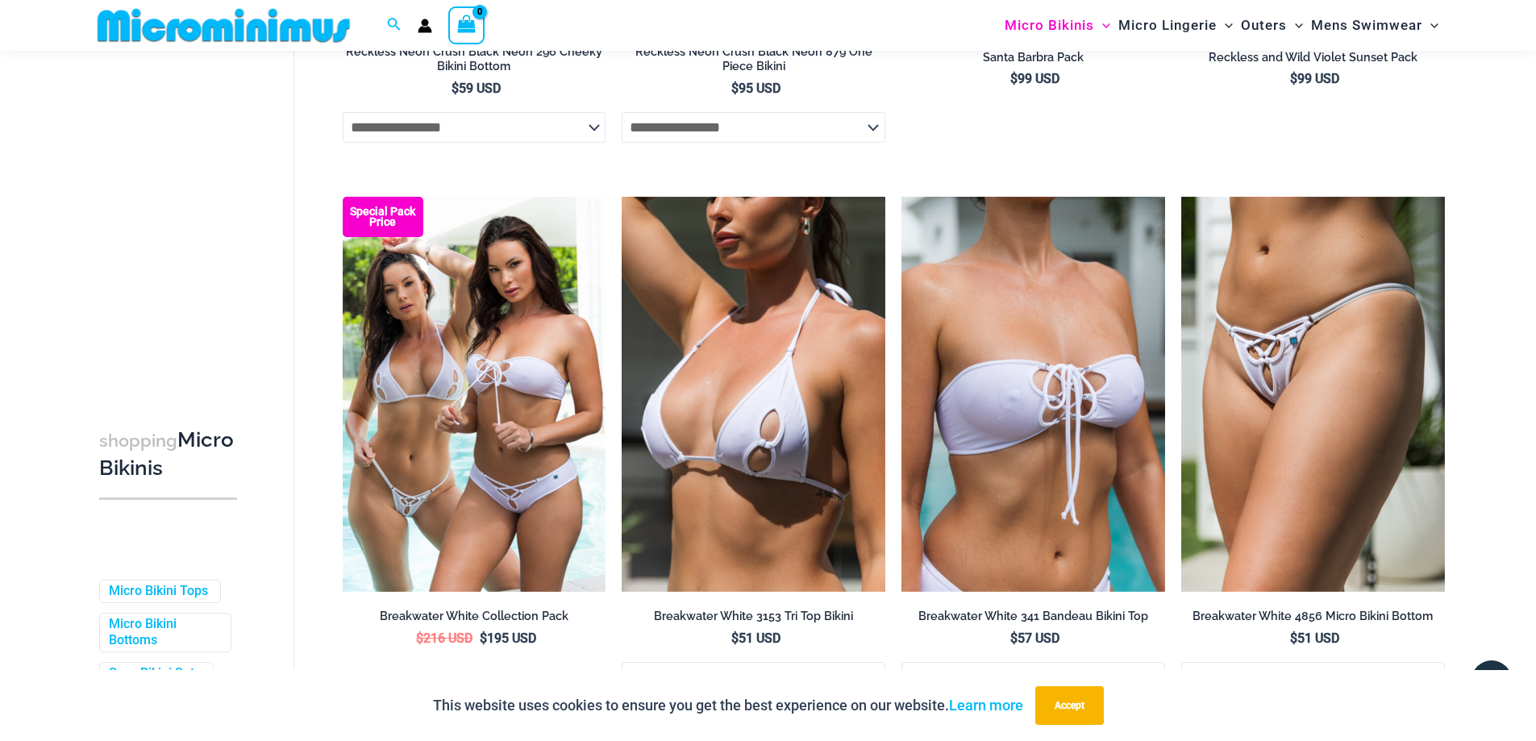
scroll to position [4015, 0]
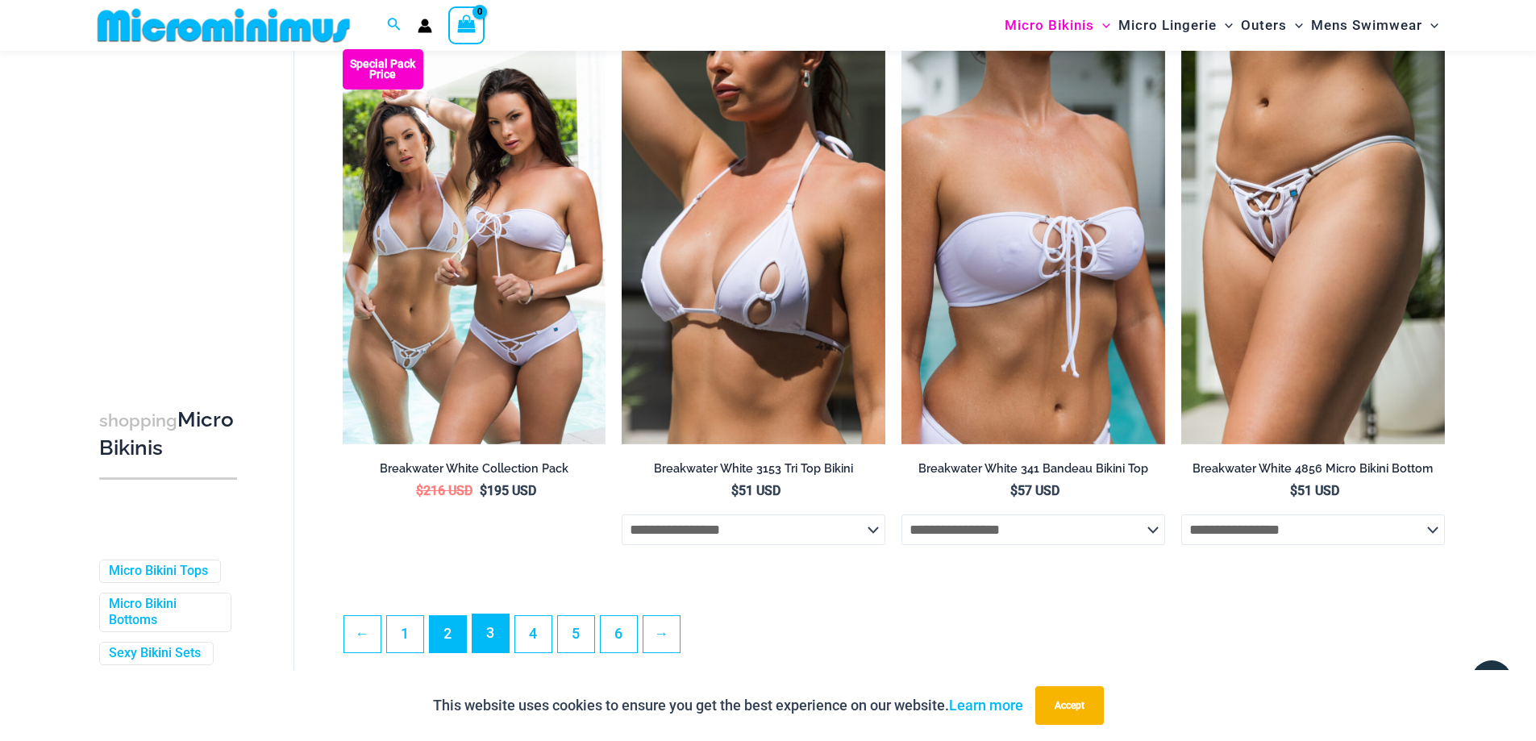
click at [498, 652] on link "3" at bounding box center [490, 633] width 36 height 38
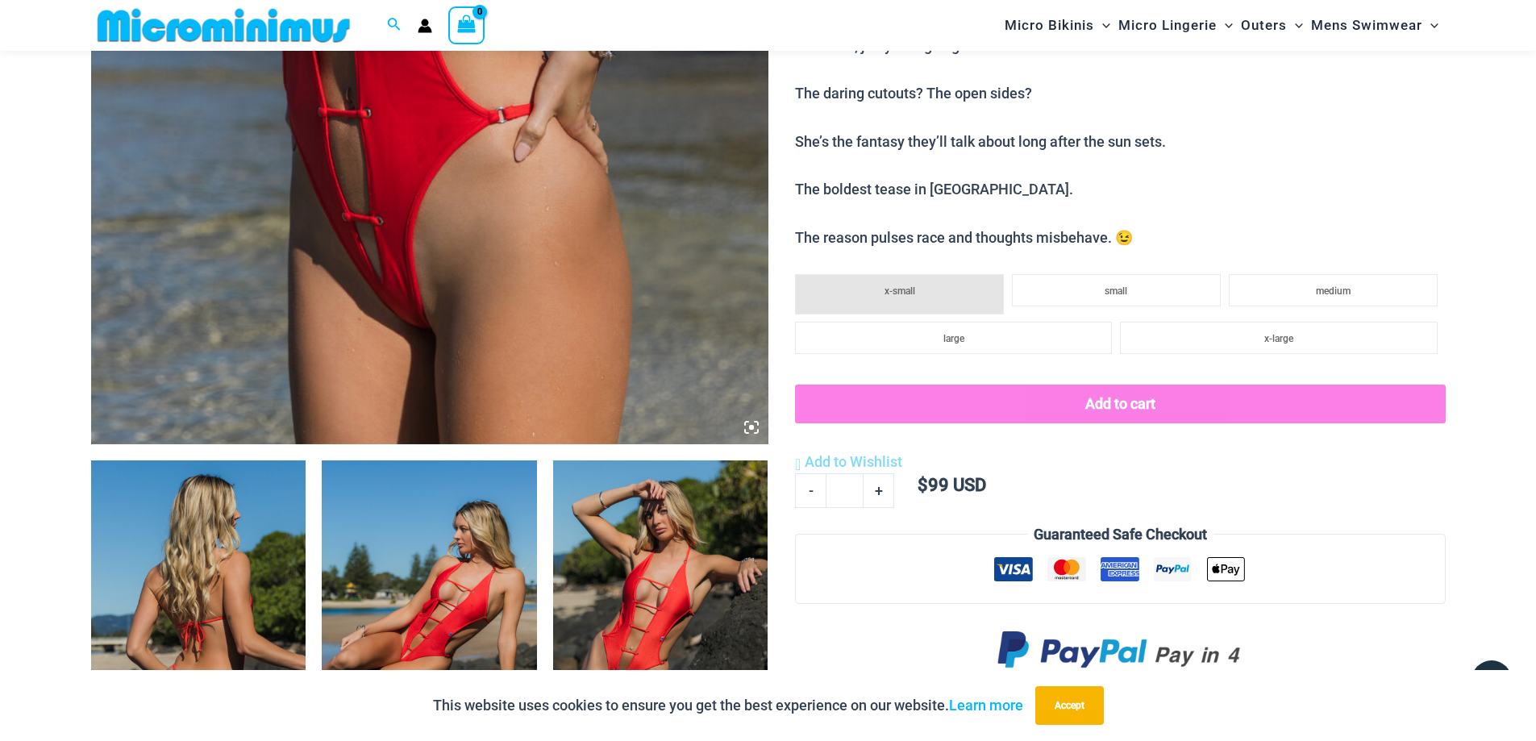
scroll to position [792, 0]
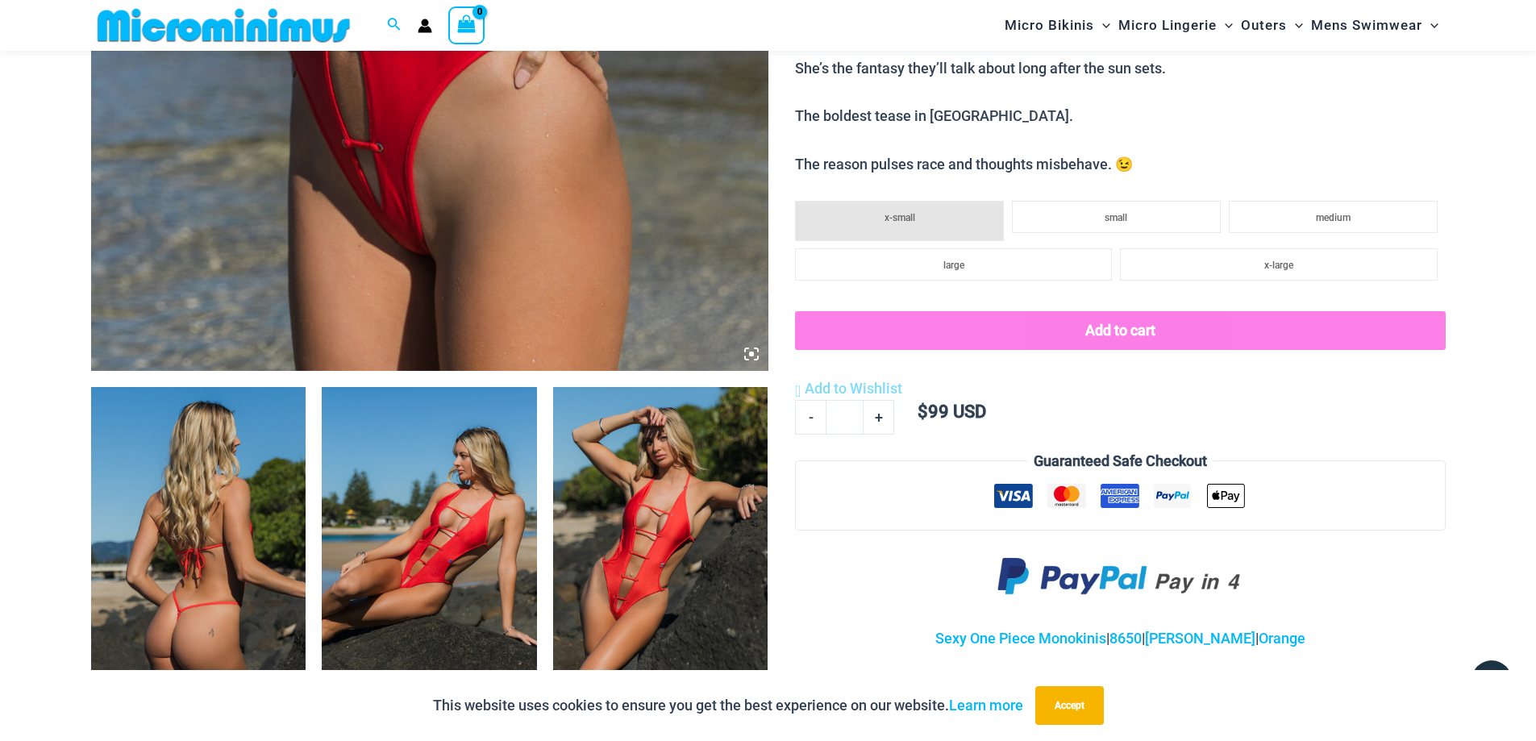
click at [625, 535] on img at bounding box center [660, 548] width 215 height 322
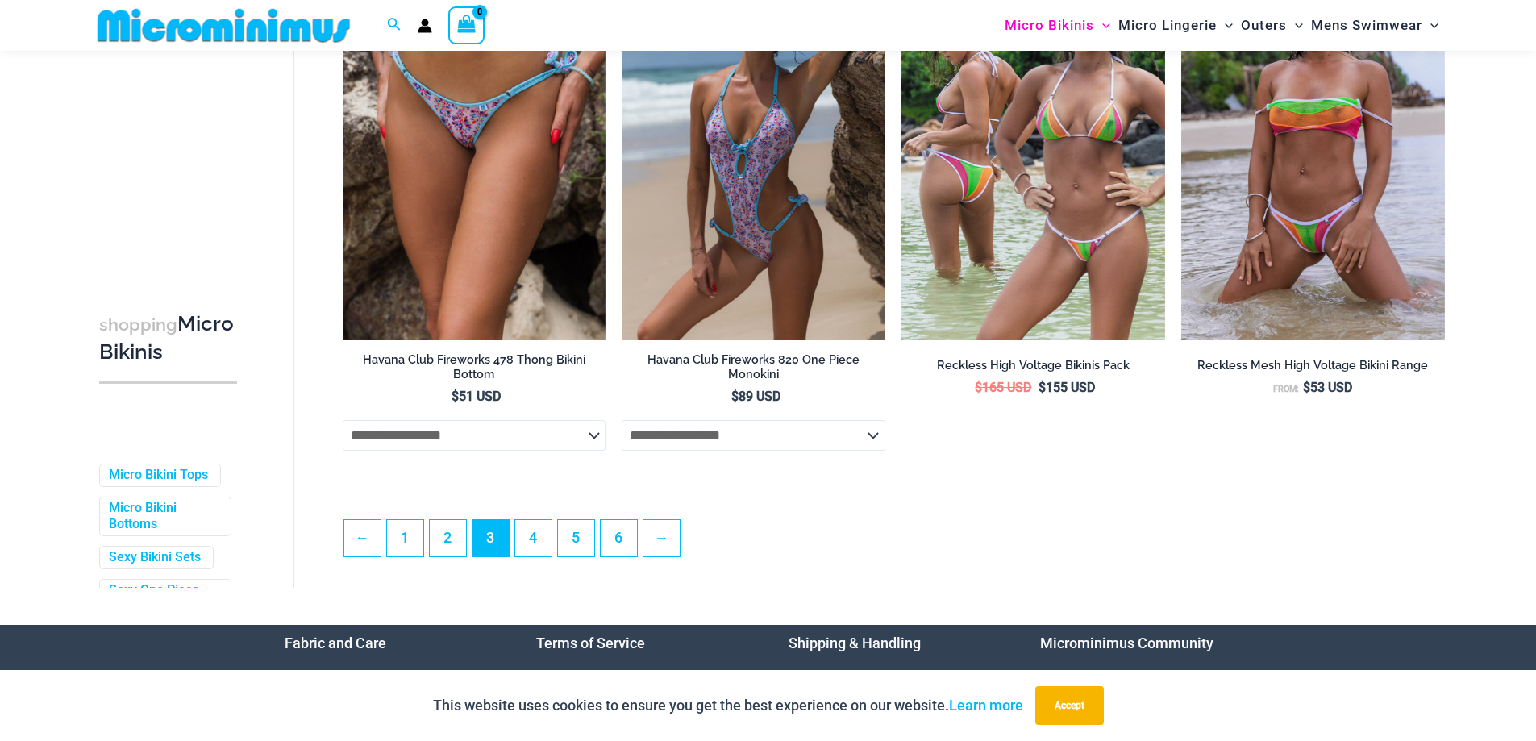
scroll to position [4362, 0]
